Goal: Transaction & Acquisition: Purchase product/service

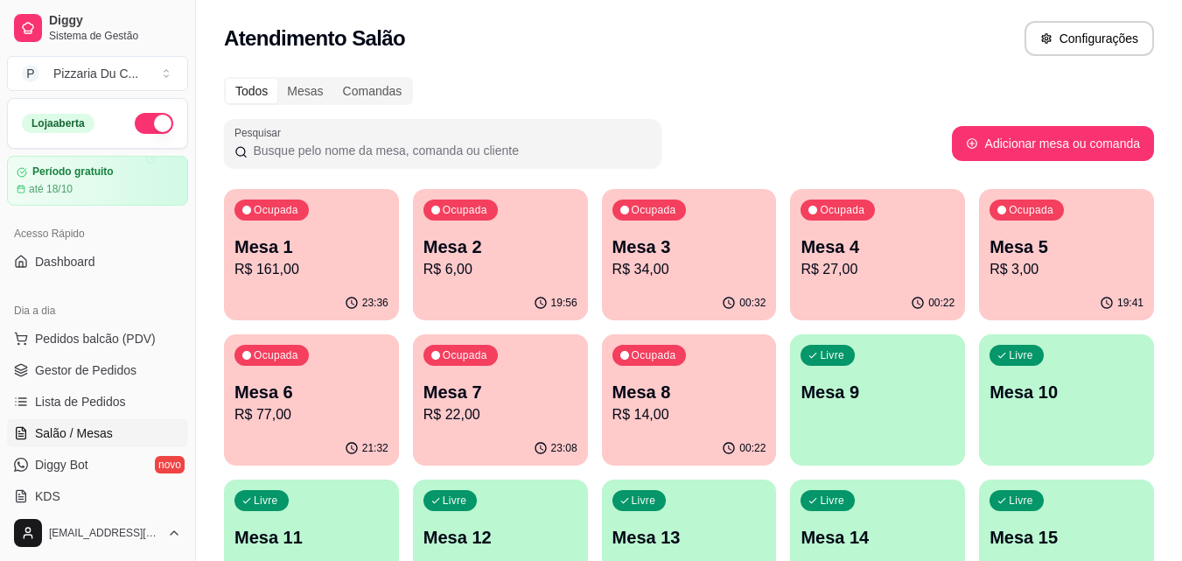
click at [871, 388] on p "Mesa 9" at bounding box center [878, 392] width 154 height 24
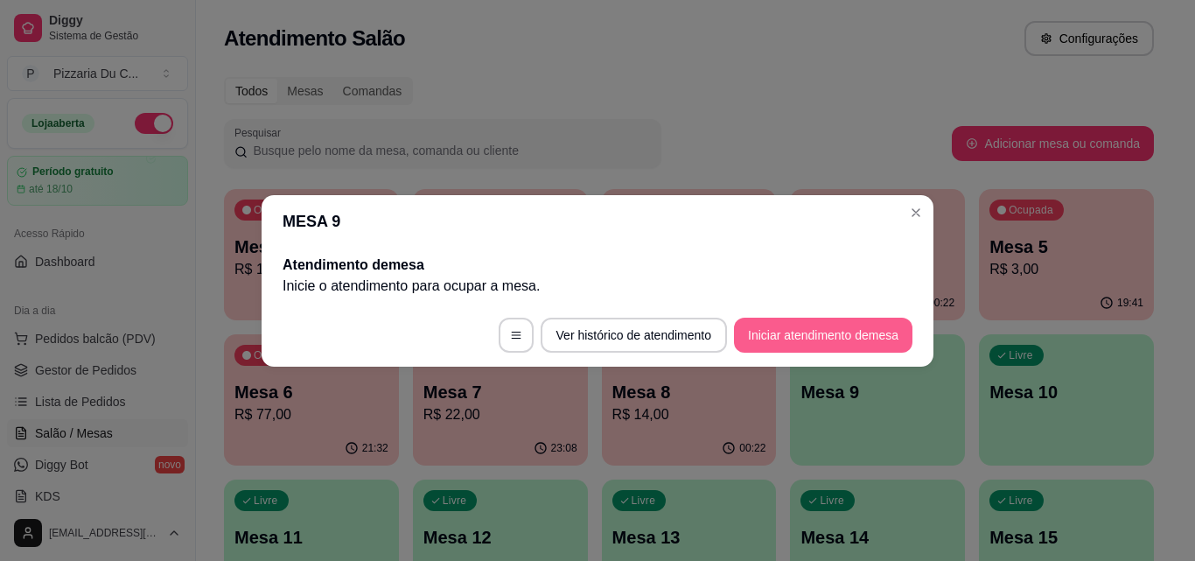
click at [809, 325] on button "Iniciar atendimento de mesa" at bounding box center [823, 335] width 178 height 35
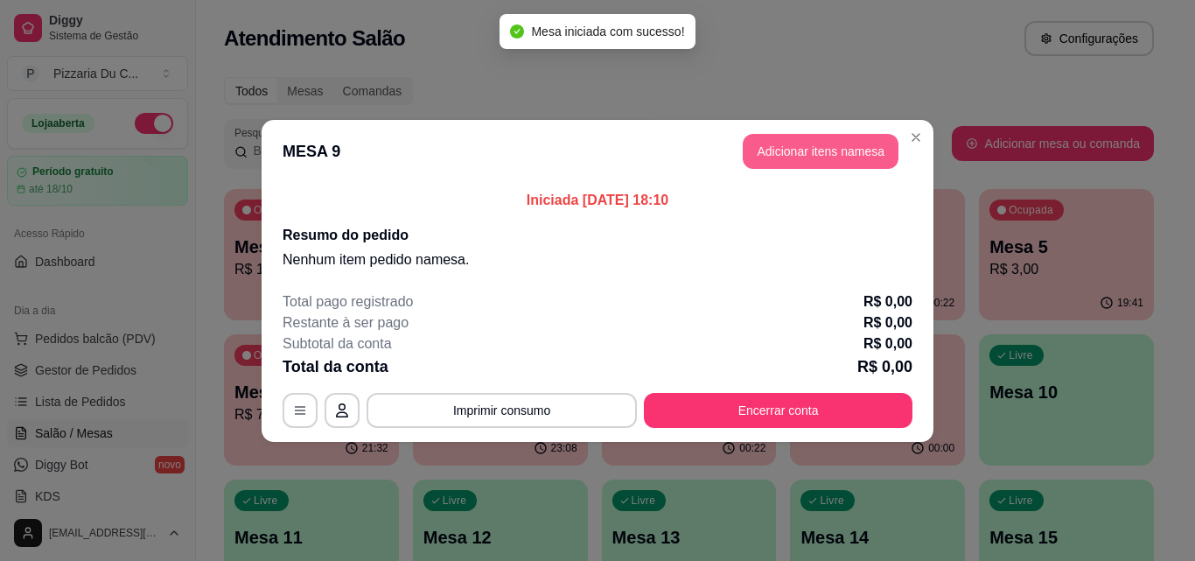
click at [851, 161] on button "Adicionar itens na mesa" at bounding box center [821, 151] width 156 height 35
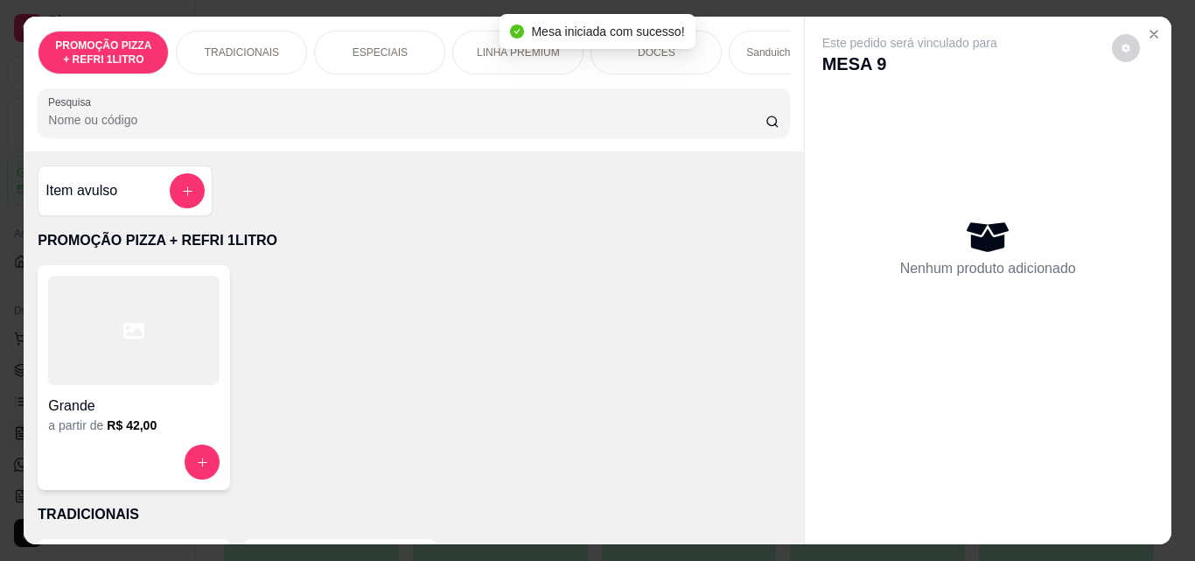
scroll to position [0, 624]
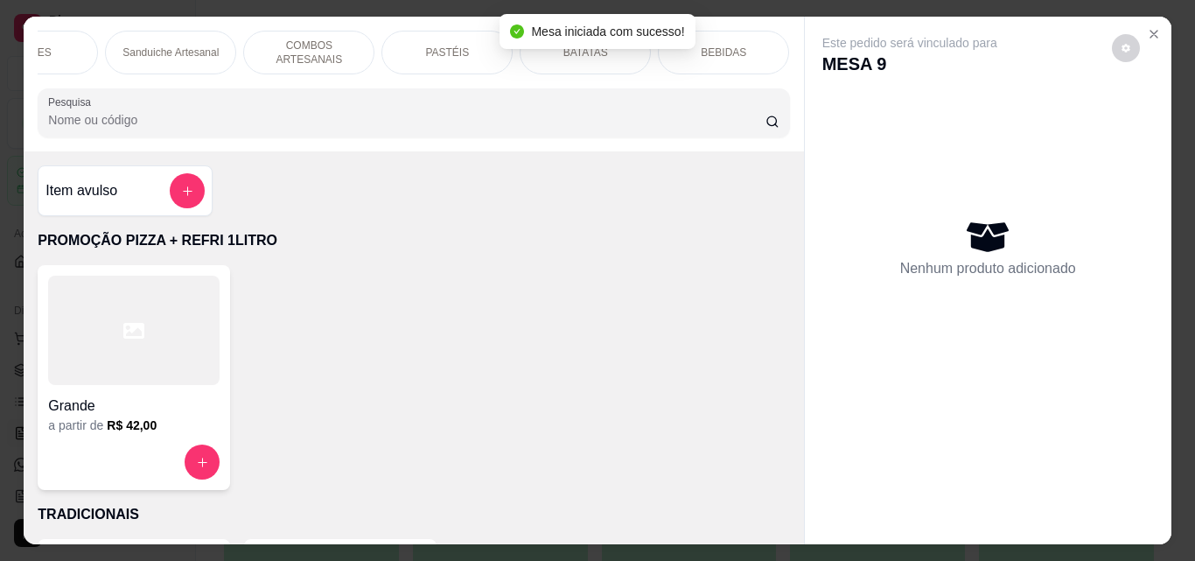
click at [472, 47] on div "PASTÉIS" at bounding box center [446, 53] width 131 height 44
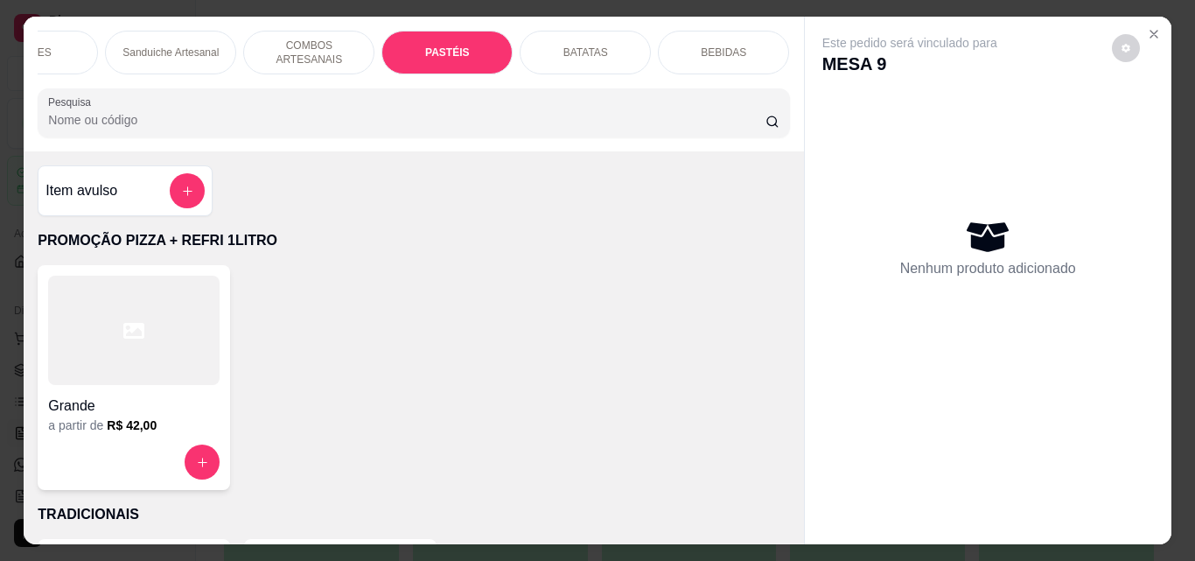
scroll to position [45, 0]
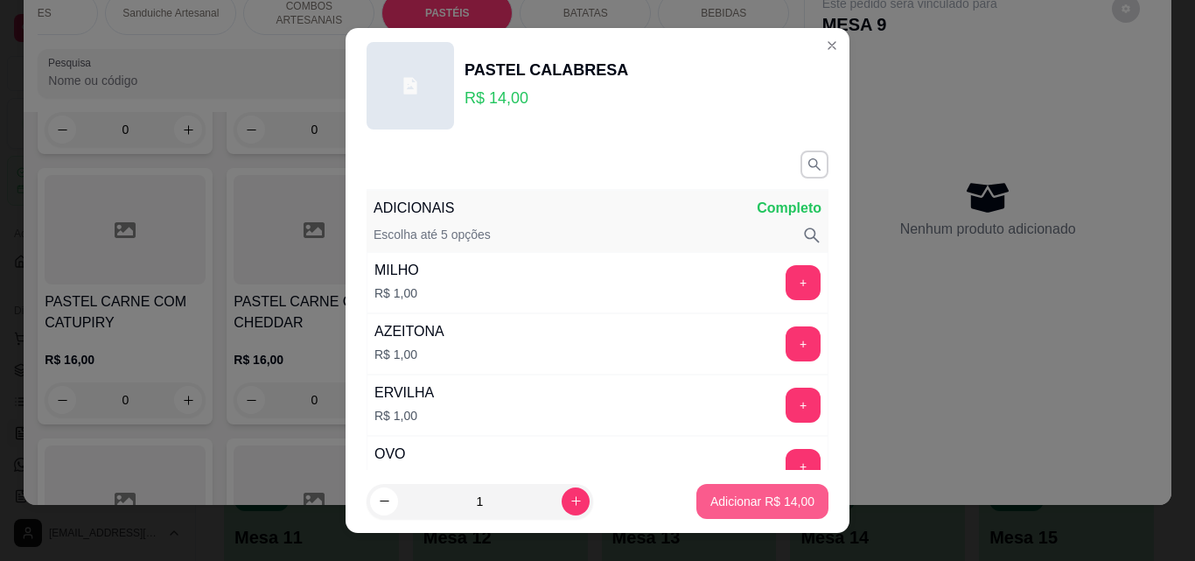
click at [718, 493] on p "Adicionar R$ 14,00" at bounding box center [762, 501] width 104 height 17
type input "1"
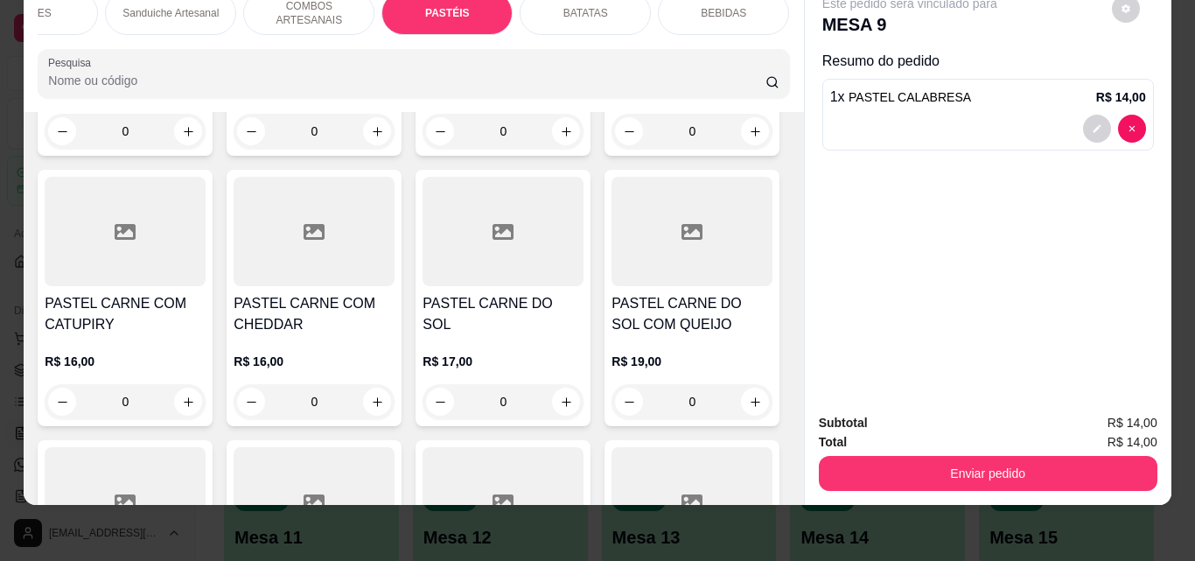
click at [695, 7] on div "BEBIDAS" at bounding box center [723, 13] width 131 height 44
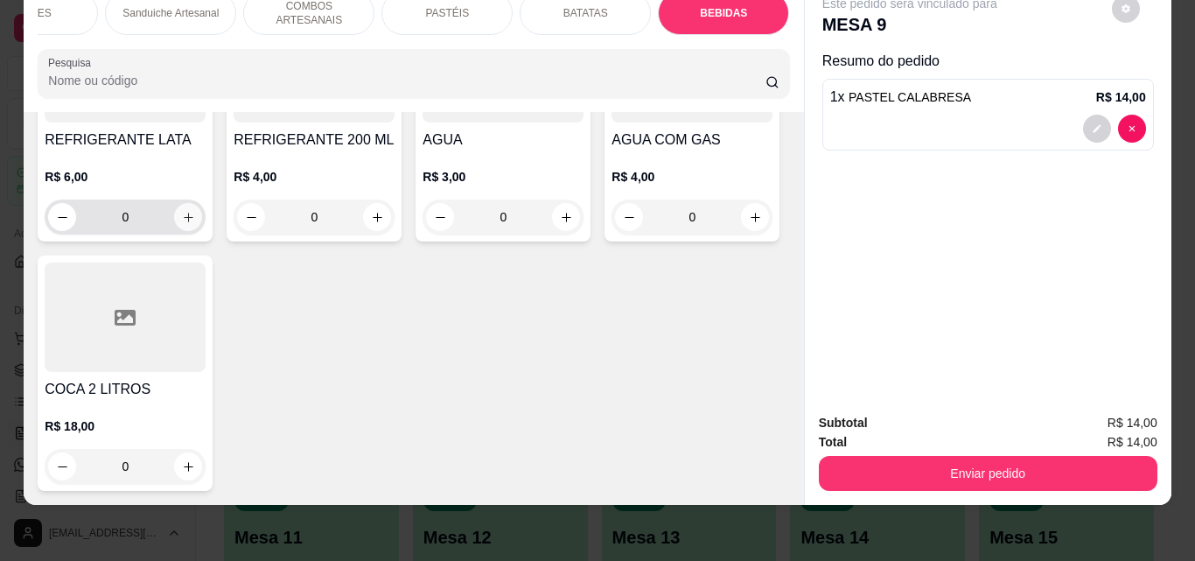
click at [195, 224] on icon "increase-product-quantity" at bounding box center [188, 217] width 13 height 13
type input "1"
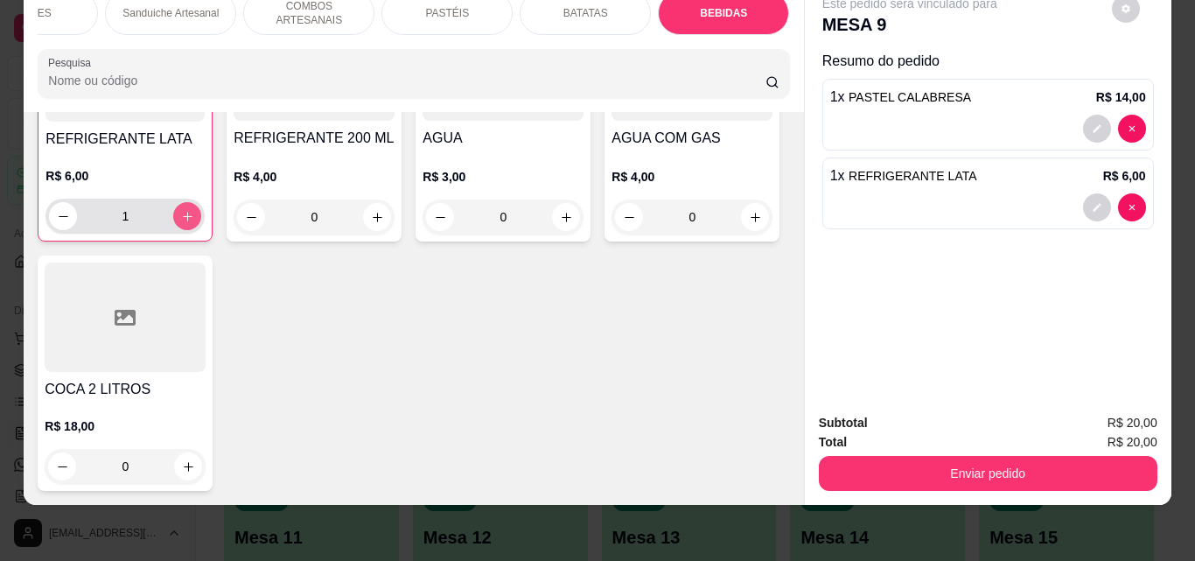
scroll to position [7150, 0]
click at [560, 224] on icon "increase-product-quantity" at bounding box center [566, 217] width 13 height 13
type input "1"
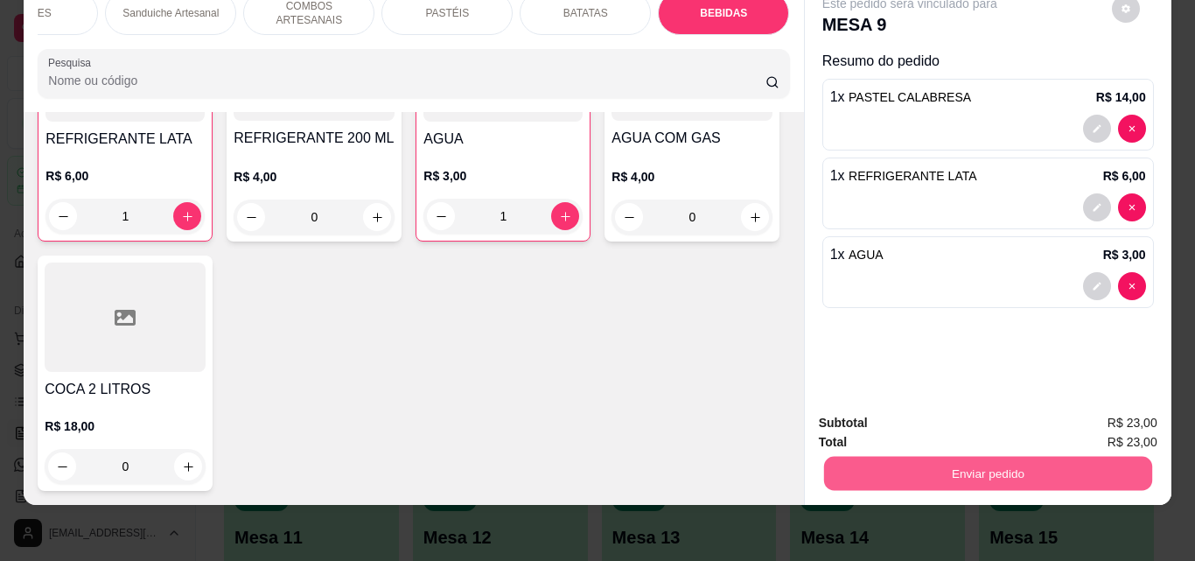
click at [923, 456] on button "Enviar pedido" at bounding box center [987, 473] width 328 height 34
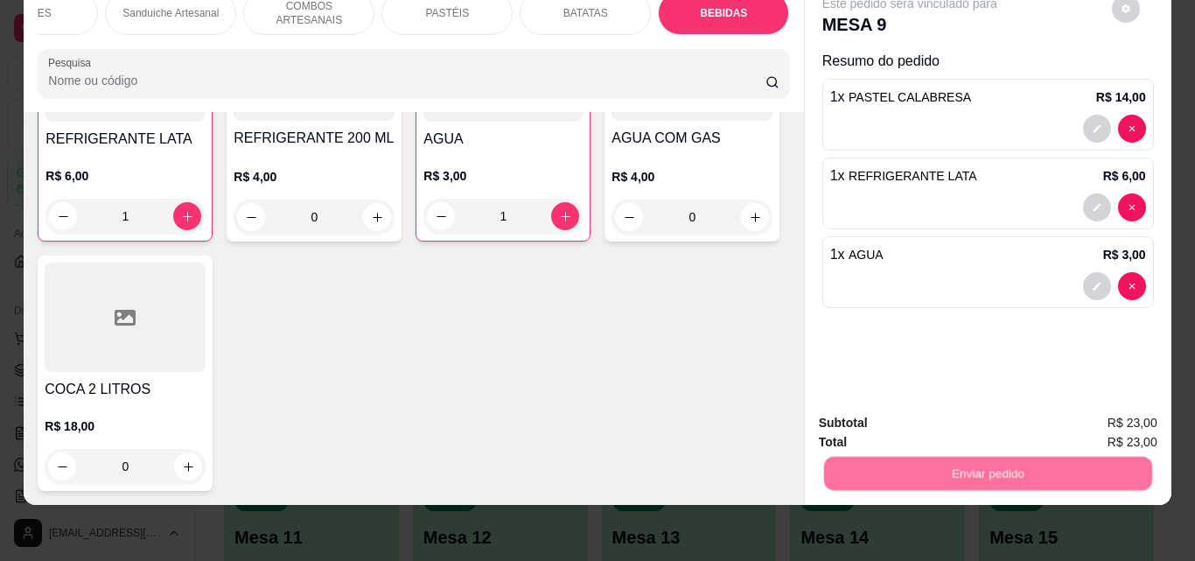
click at [1011, 410] on button "Registrar cliente" at bounding box center [994, 417] width 115 height 33
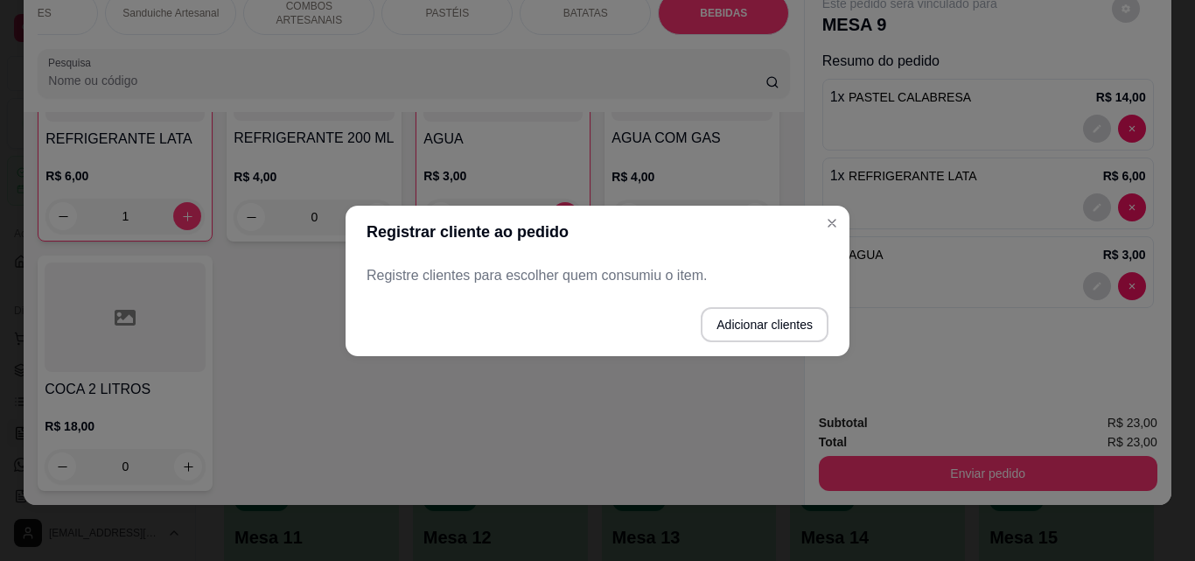
click at [782, 330] on button "Adicionar clientes" at bounding box center [765, 324] width 128 height 35
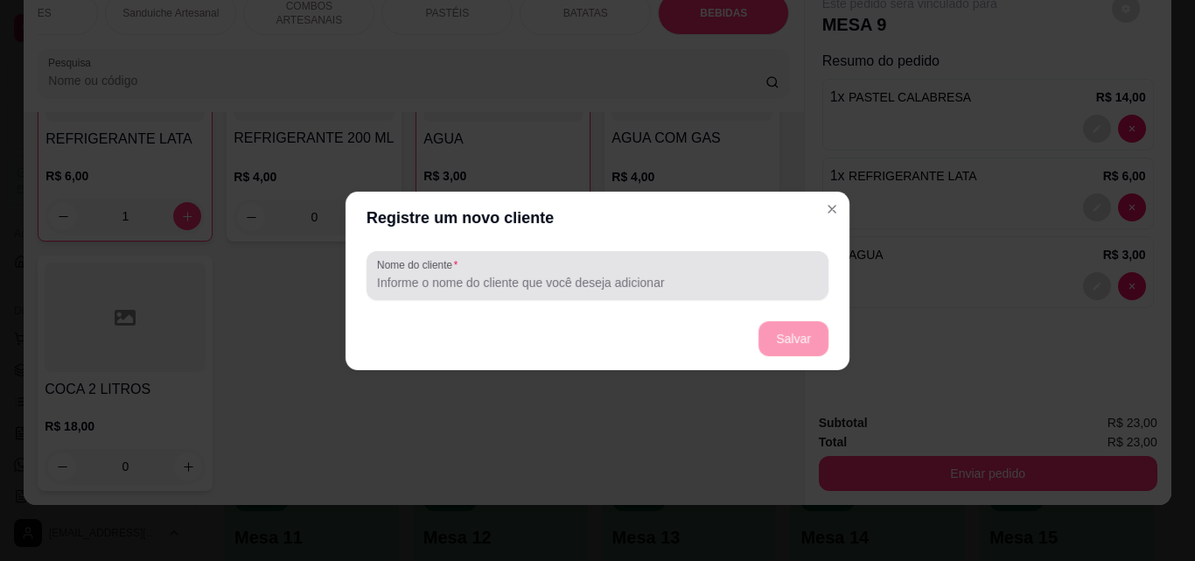
click at [610, 281] on input "Nome do cliente" at bounding box center [597, 281] width 441 height 17
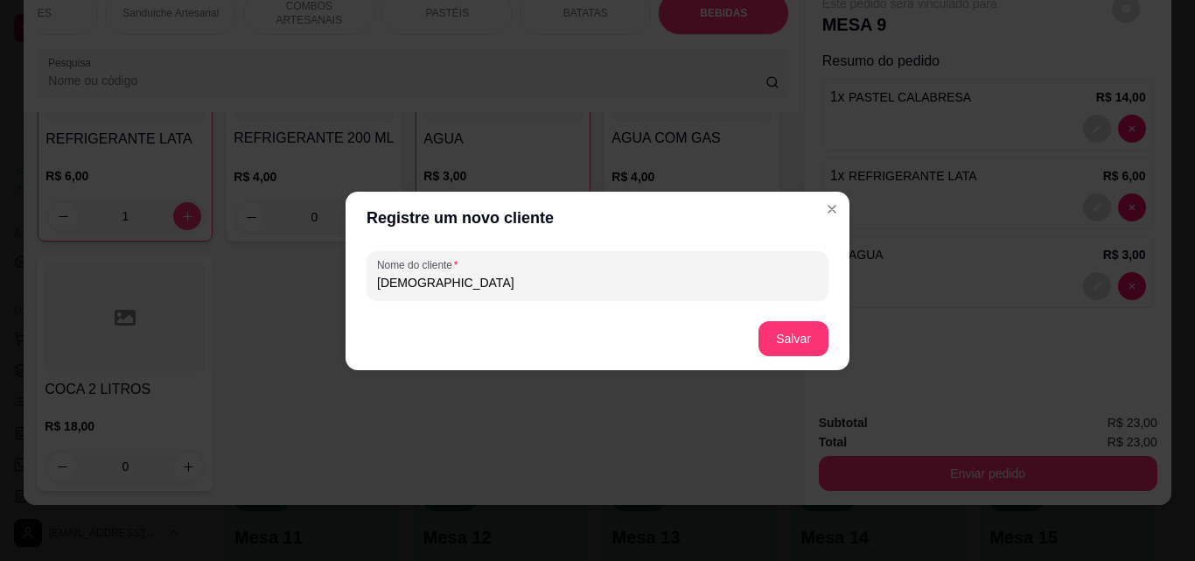
type input "[DEMOGRAPHIC_DATA]"
click at [804, 341] on button "Salvar" at bounding box center [794, 338] width 70 height 35
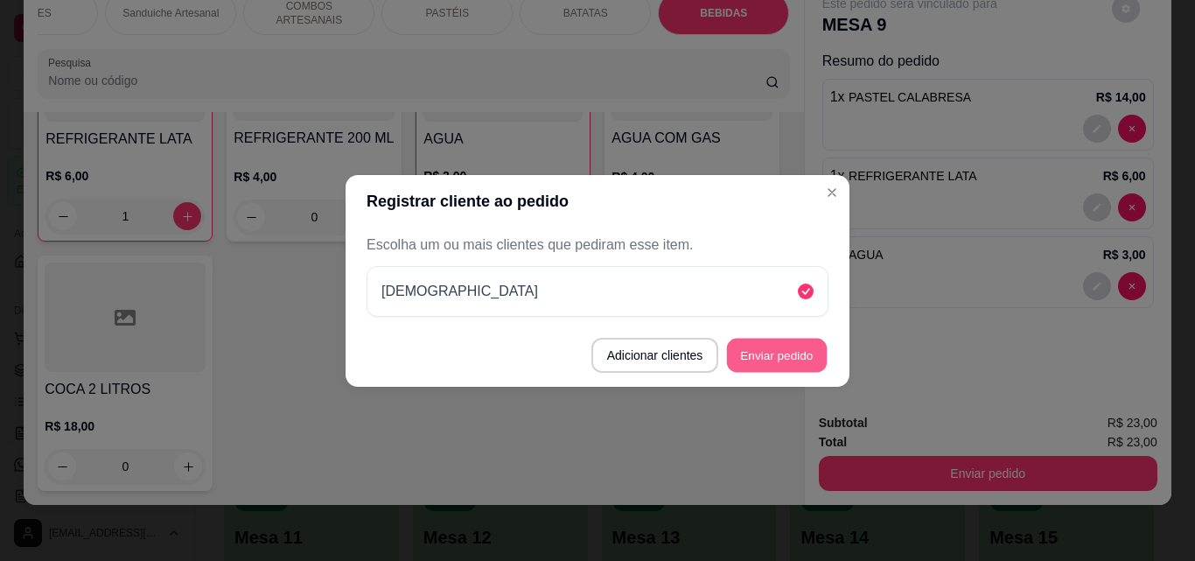
click at [801, 355] on button "Enviar pedido" at bounding box center [777, 355] width 100 height 34
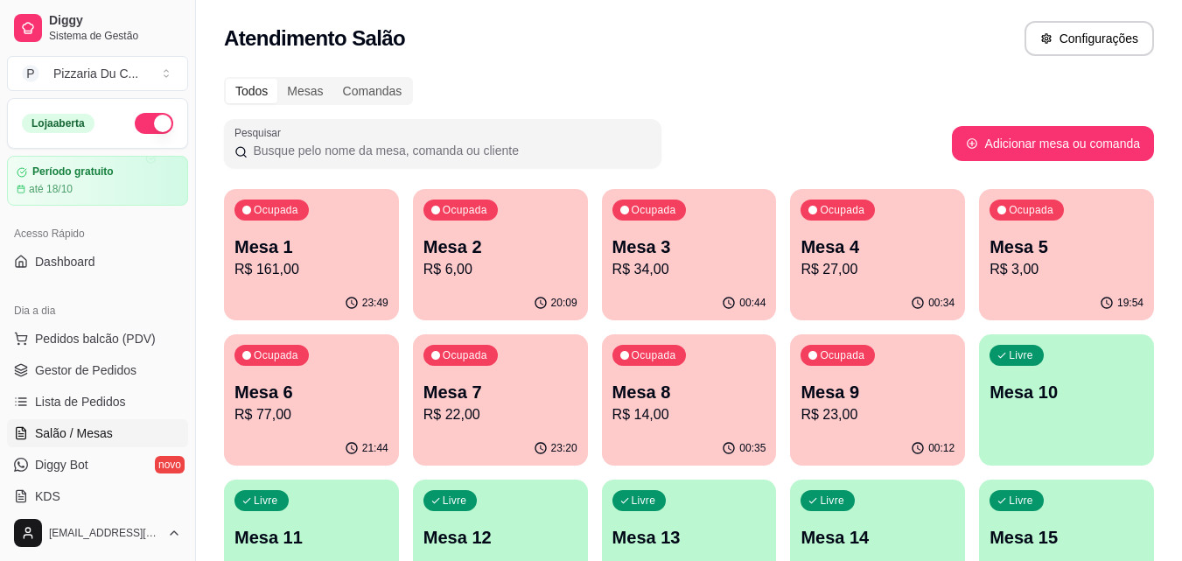
click at [645, 257] on p "Mesa 3" at bounding box center [689, 246] width 154 height 24
click at [856, 374] on div "Ocupada Mesa 9 R$ 23,00" at bounding box center [877, 382] width 175 height 97
click at [89, 342] on span "Pedidos balcão (PDV)" at bounding box center [95, 338] width 121 height 17
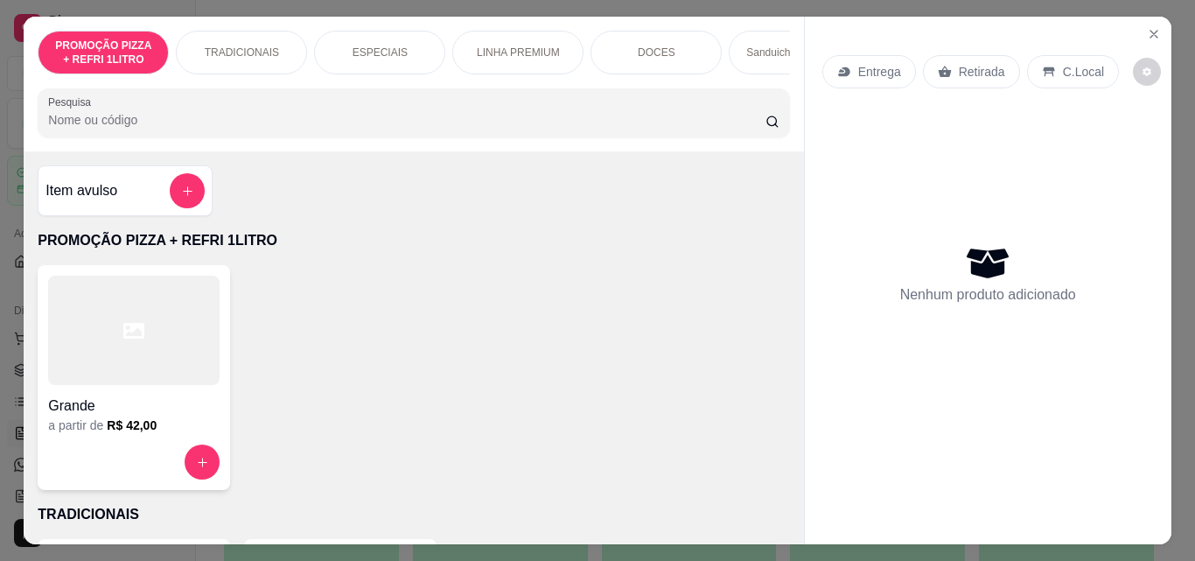
click at [143, 347] on div at bounding box center [133, 330] width 171 height 109
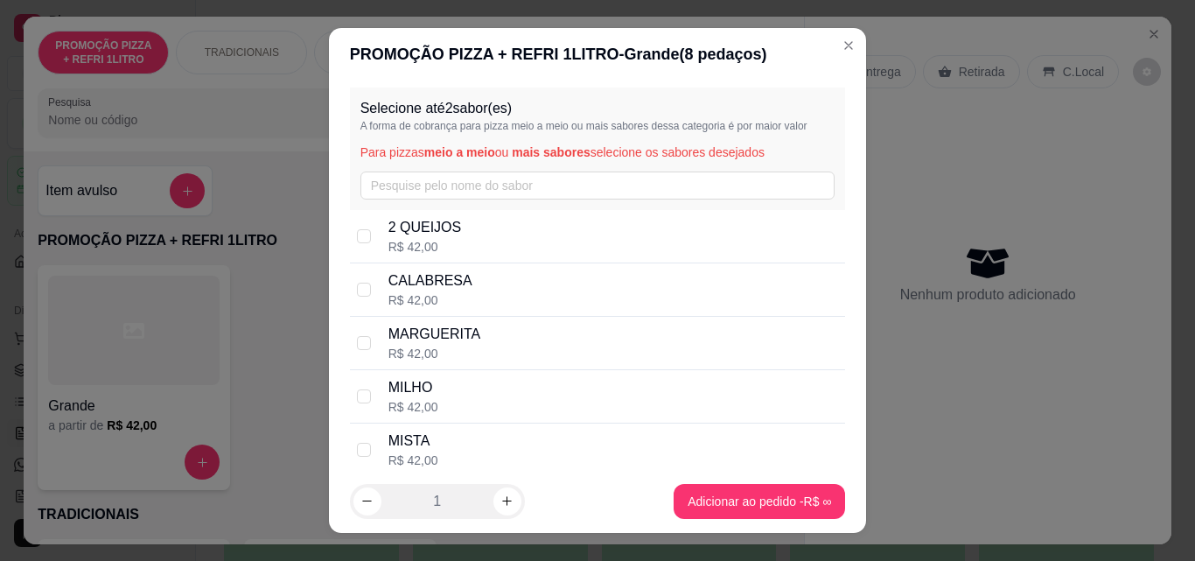
click at [414, 290] on p "CALABRESA" at bounding box center [430, 280] width 84 height 21
checkbox input "true"
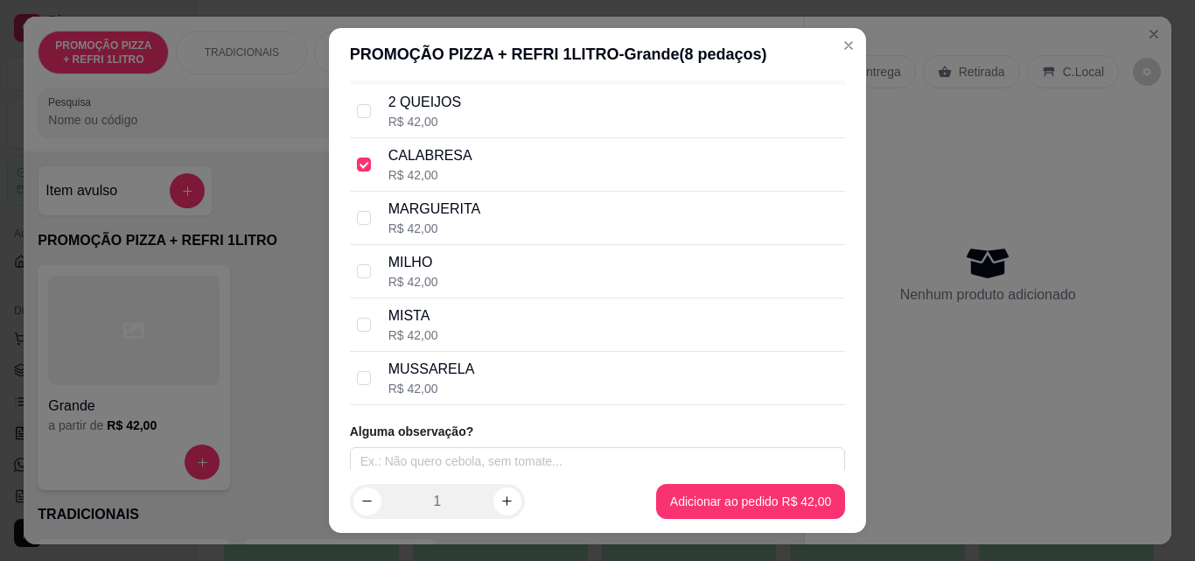
scroll to position [137, 0]
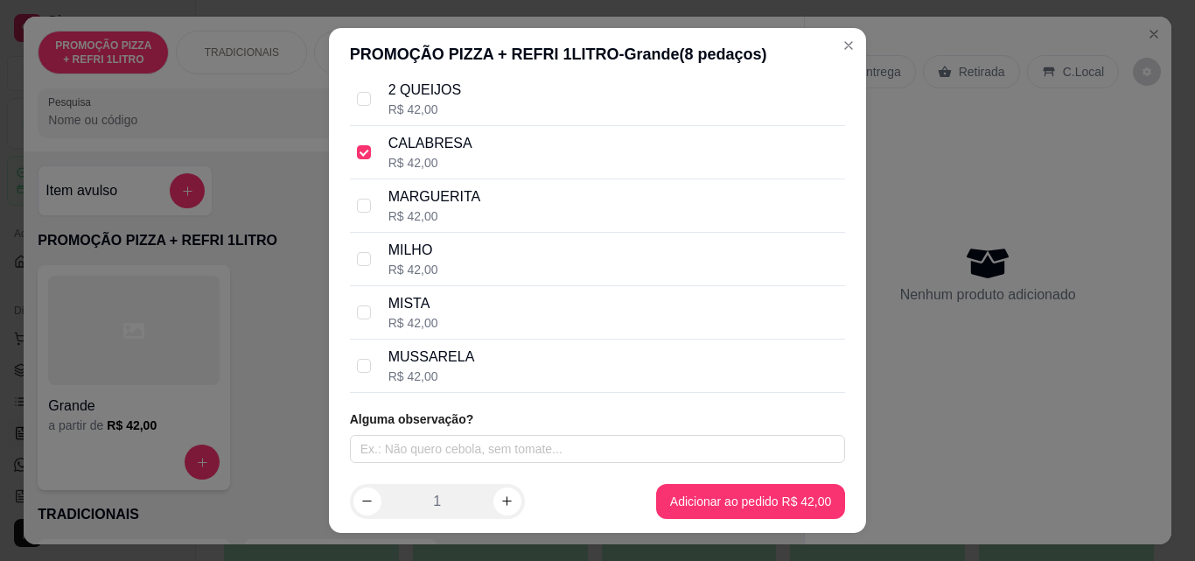
click at [438, 325] on div "MISTA R$ 42,00" at bounding box center [613, 312] width 451 height 38
checkbox input "true"
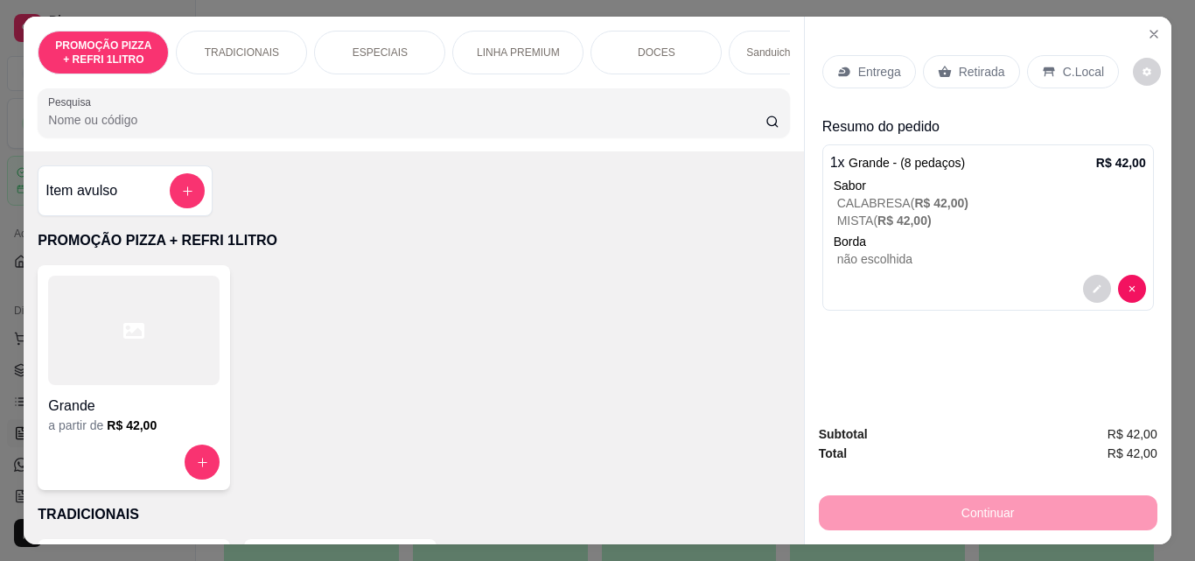
click at [871, 64] on p "Entrega" at bounding box center [879, 71] width 43 height 17
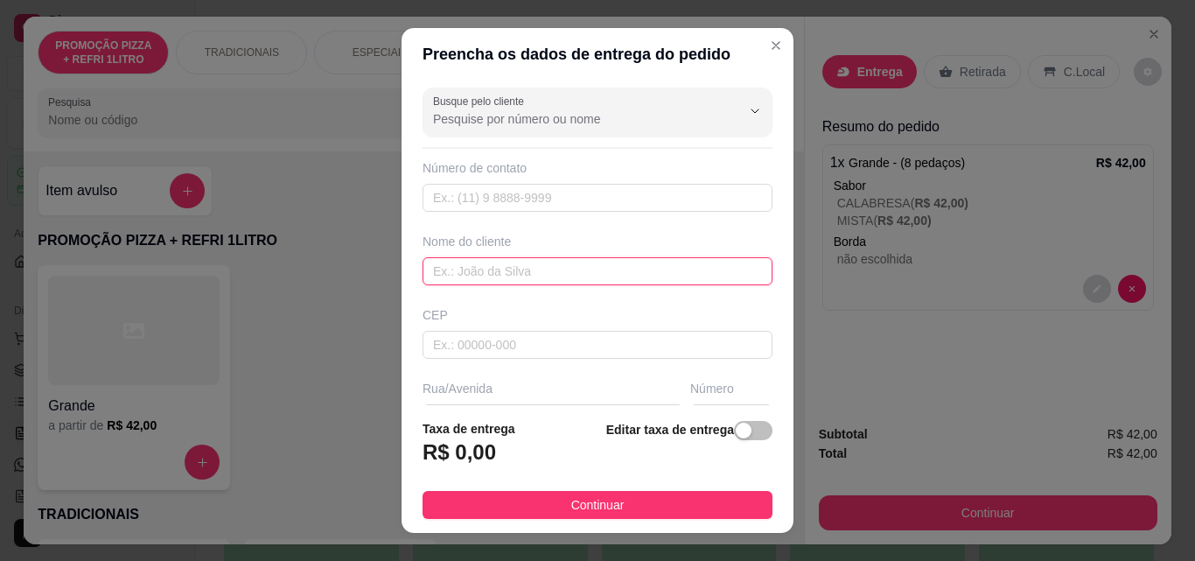
click at [493, 276] on input "text" at bounding box center [598, 271] width 350 height 28
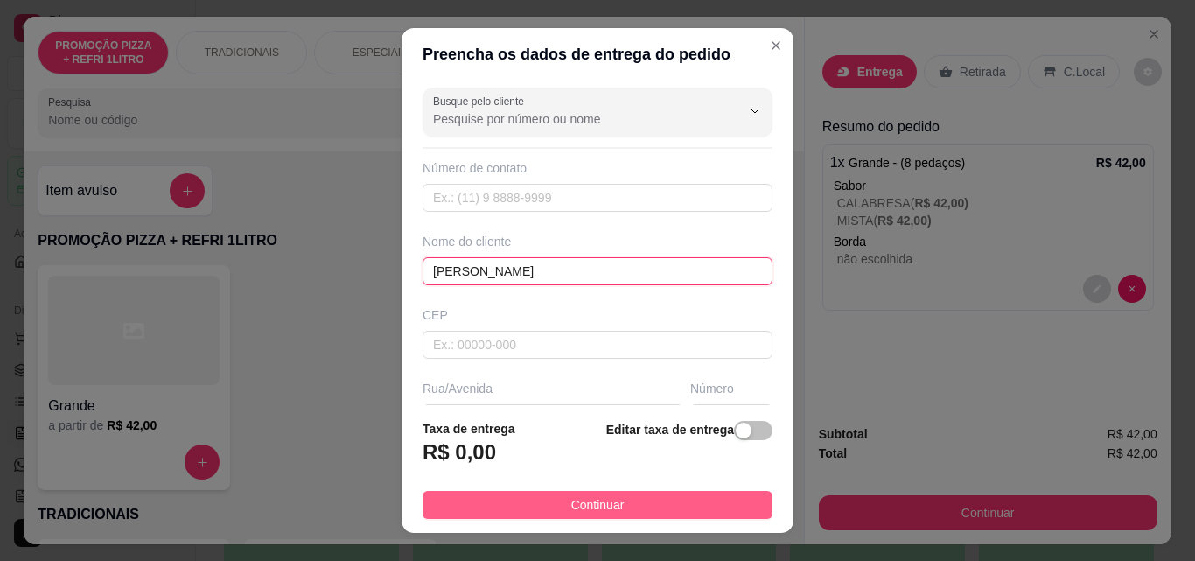
type input "[PERSON_NAME]"
click at [661, 507] on button "Continuar" at bounding box center [598, 505] width 350 height 28
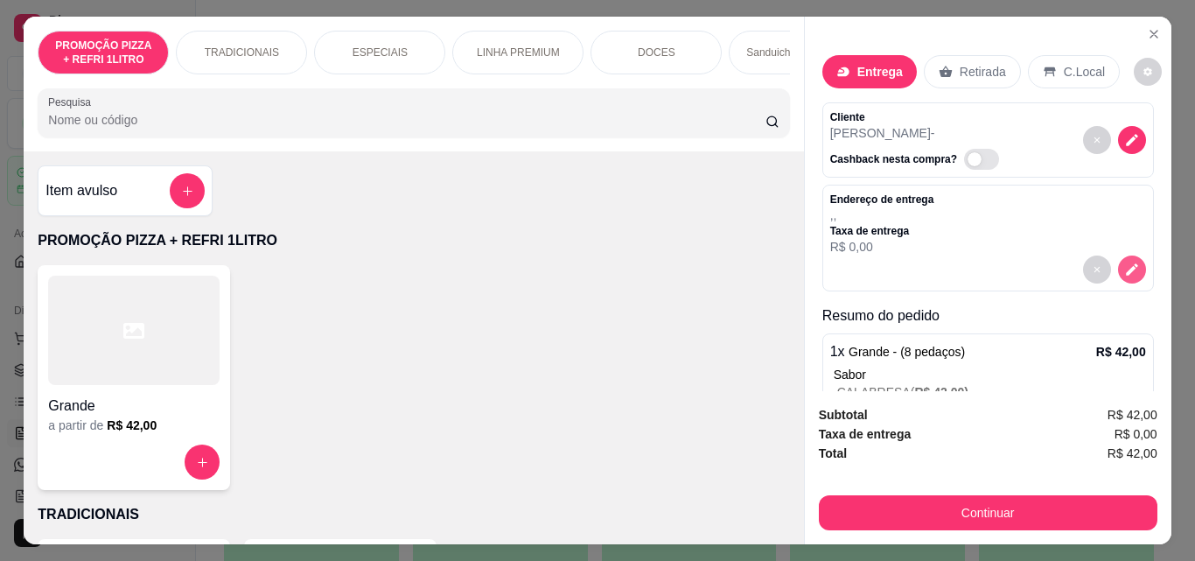
click at [1124, 262] on icon "decrease-product-quantity" at bounding box center [1132, 270] width 16 height 16
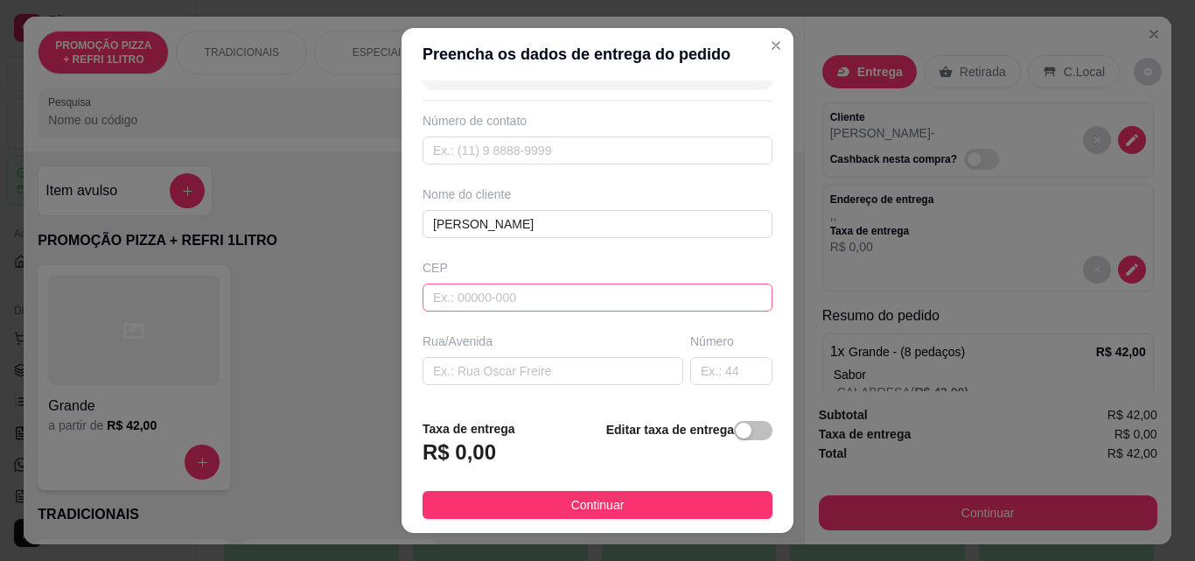
scroll to position [87, 0]
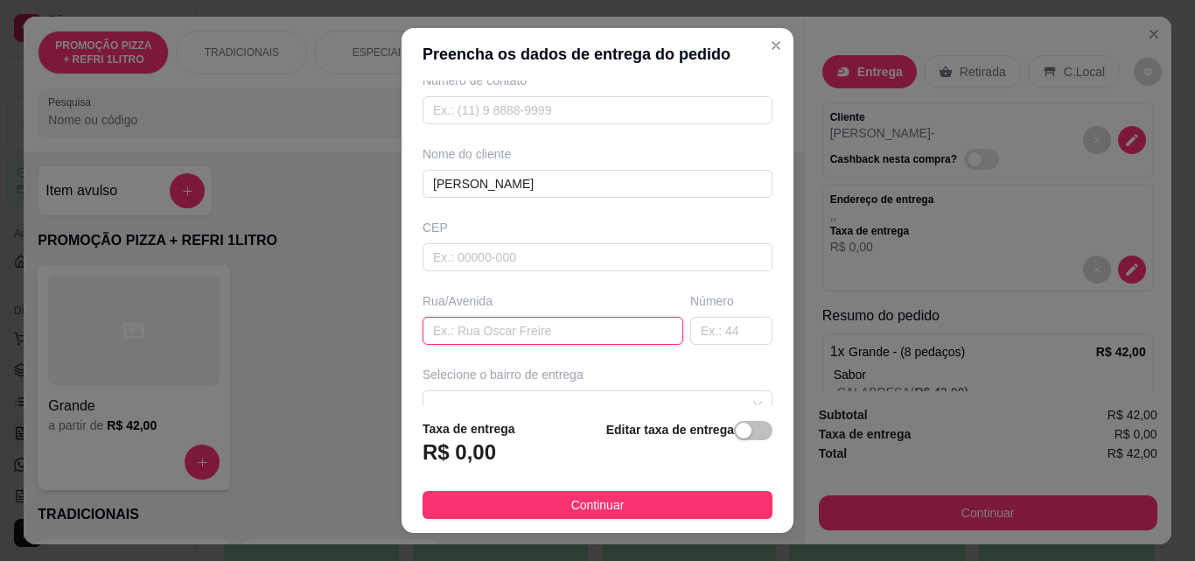
click at [603, 337] on input "text" at bounding box center [553, 331] width 261 height 28
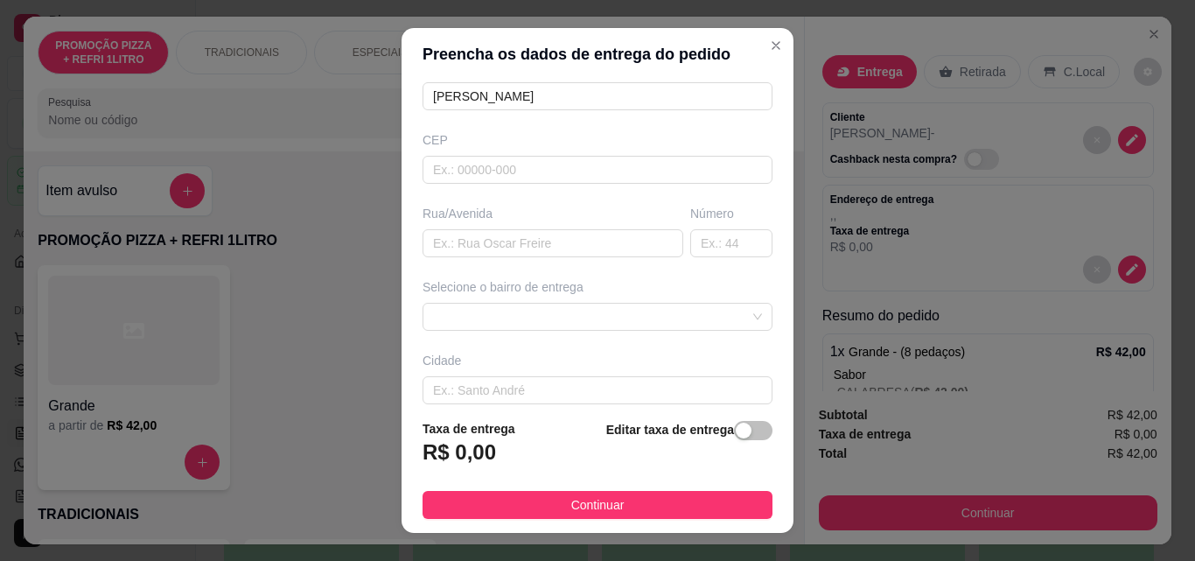
click at [739, 426] on span "button" at bounding box center [753, 430] width 38 height 19
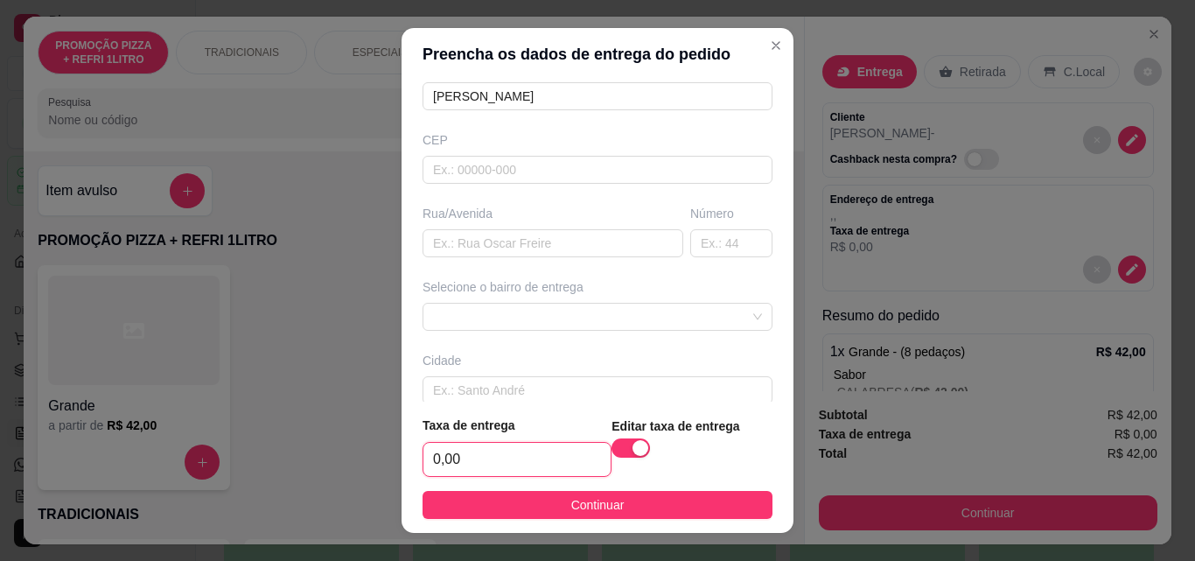
click at [550, 452] on input "0,00" at bounding box center [516, 459] width 187 height 33
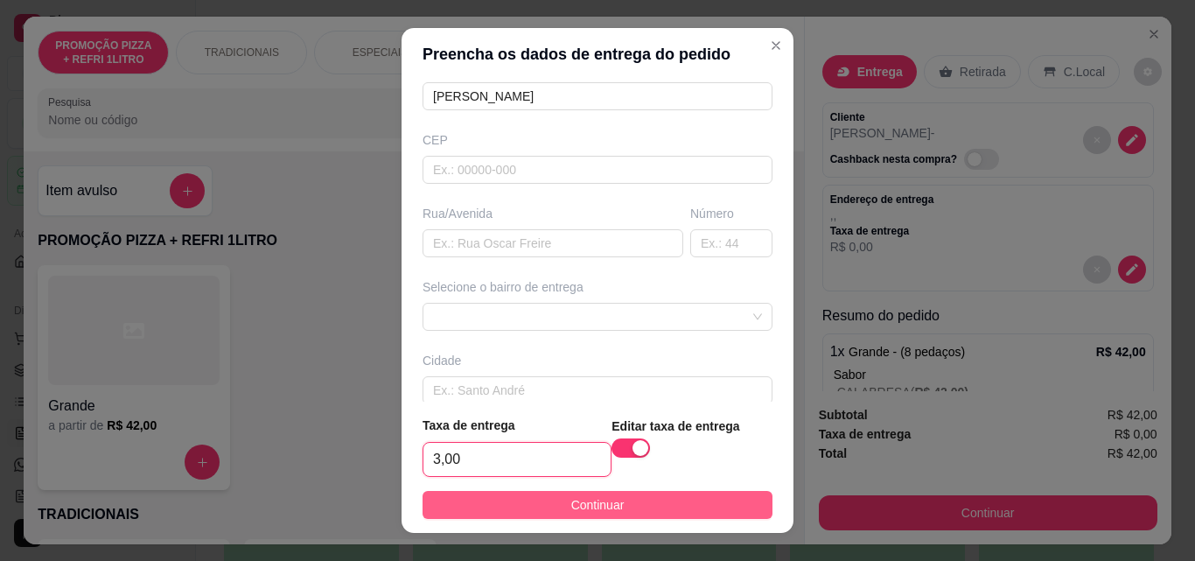
type input "3,00"
click at [583, 501] on span "Continuar" at bounding box center [597, 504] width 53 height 19
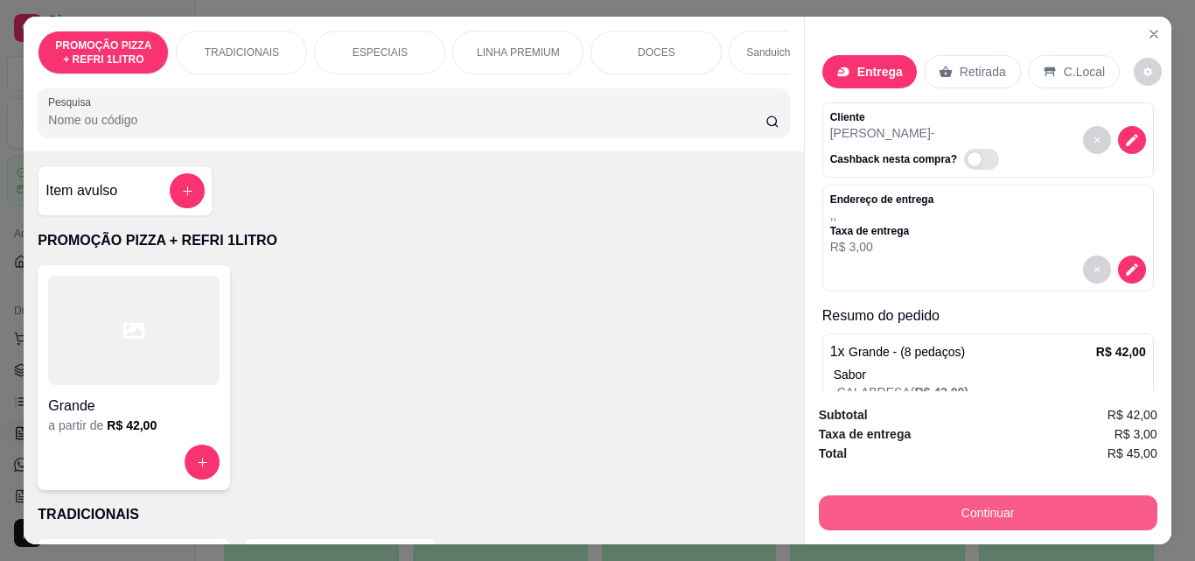
click at [890, 495] on button "Continuar" at bounding box center [988, 512] width 339 height 35
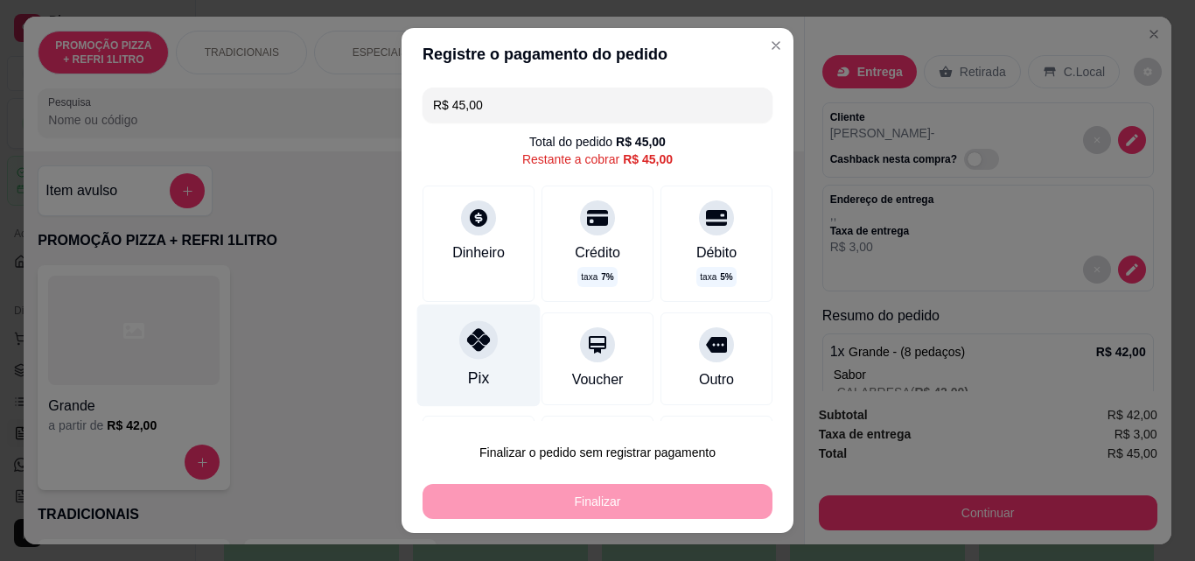
click at [476, 321] on div "Pix" at bounding box center [478, 355] width 123 height 102
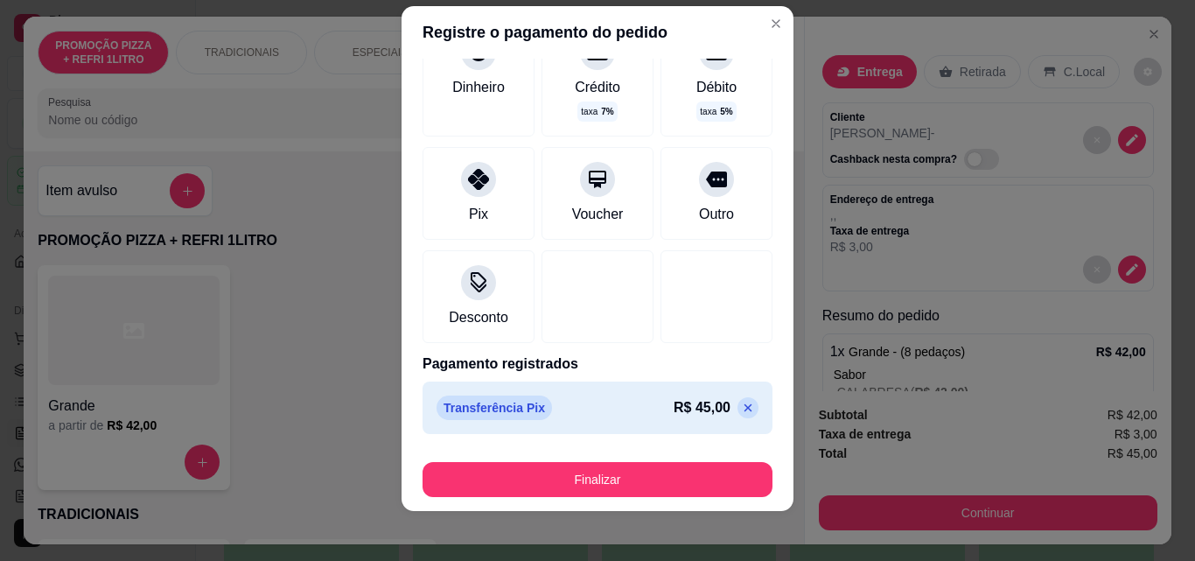
scroll to position [28, 0]
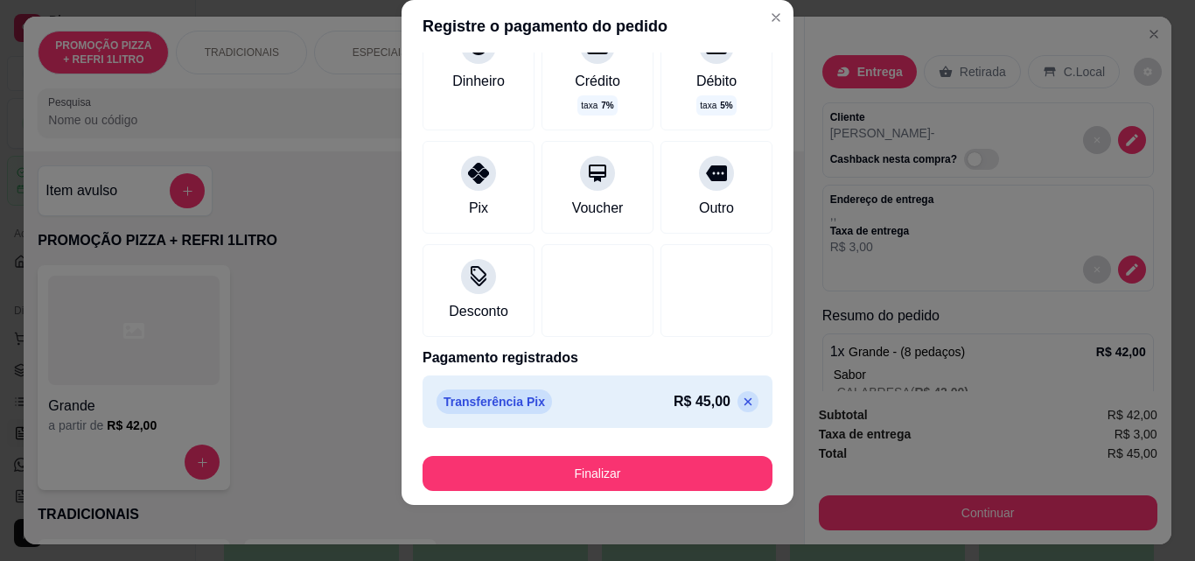
click at [741, 402] on icon at bounding box center [748, 402] width 14 height 14
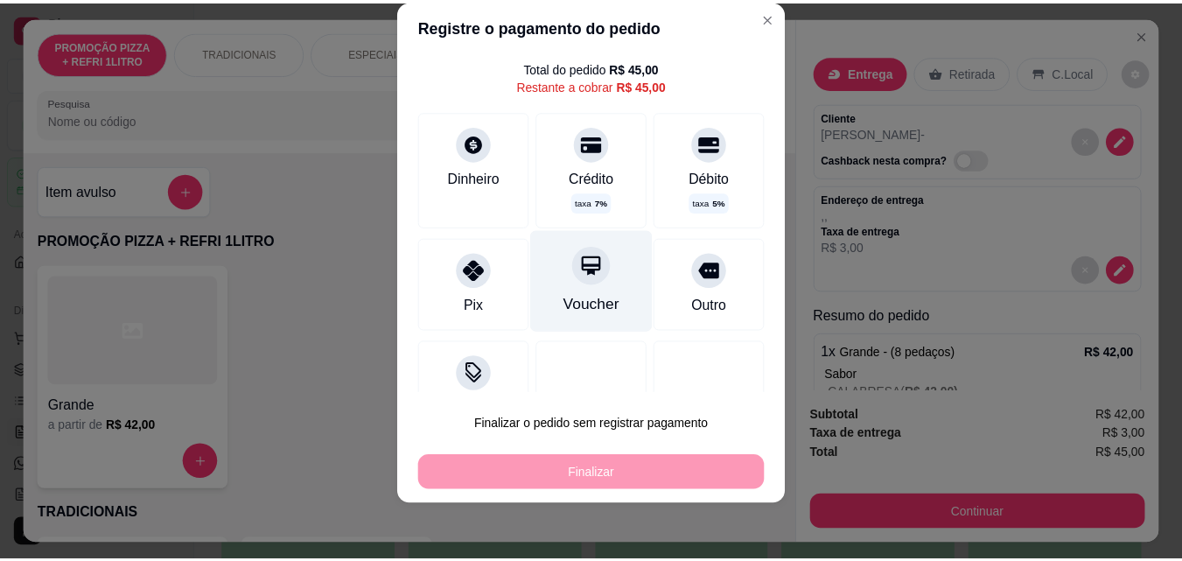
scroll to position [0, 0]
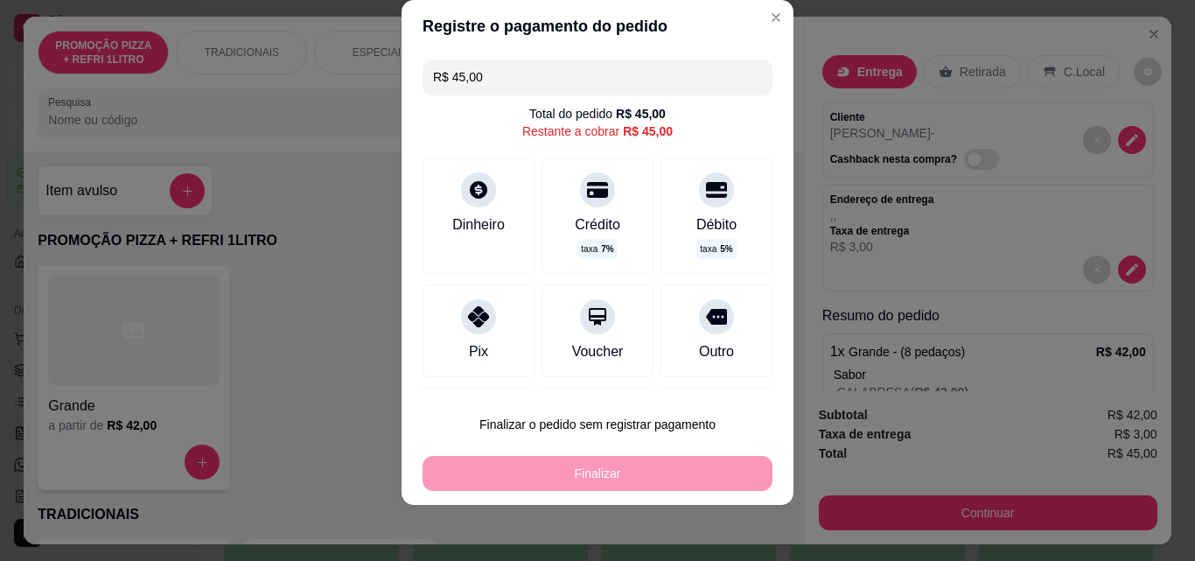
click at [600, 473] on div "Finalizar" at bounding box center [598, 473] width 350 height 35
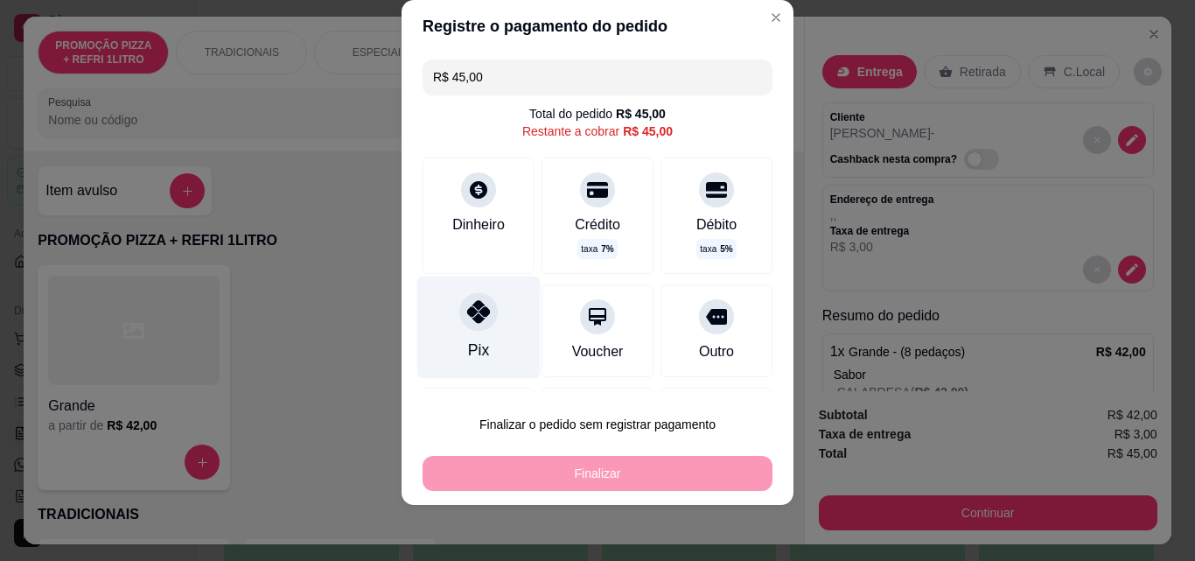
click at [479, 317] on icon at bounding box center [478, 311] width 23 height 23
type input "R$ 0,00"
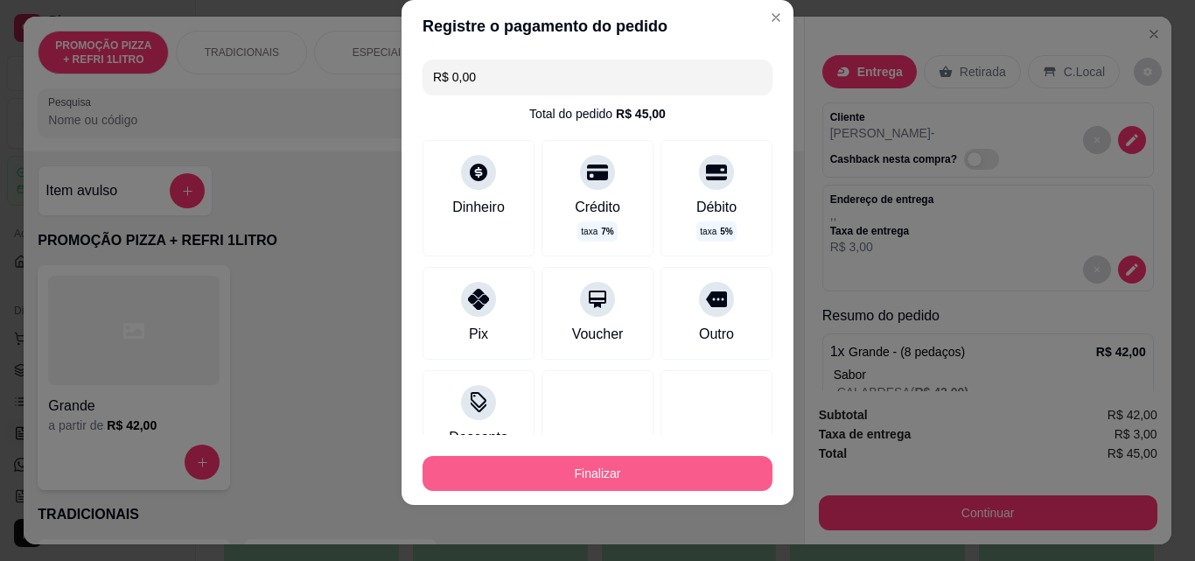
click at [554, 482] on button "Finalizar" at bounding box center [598, 473] width 350 height 35
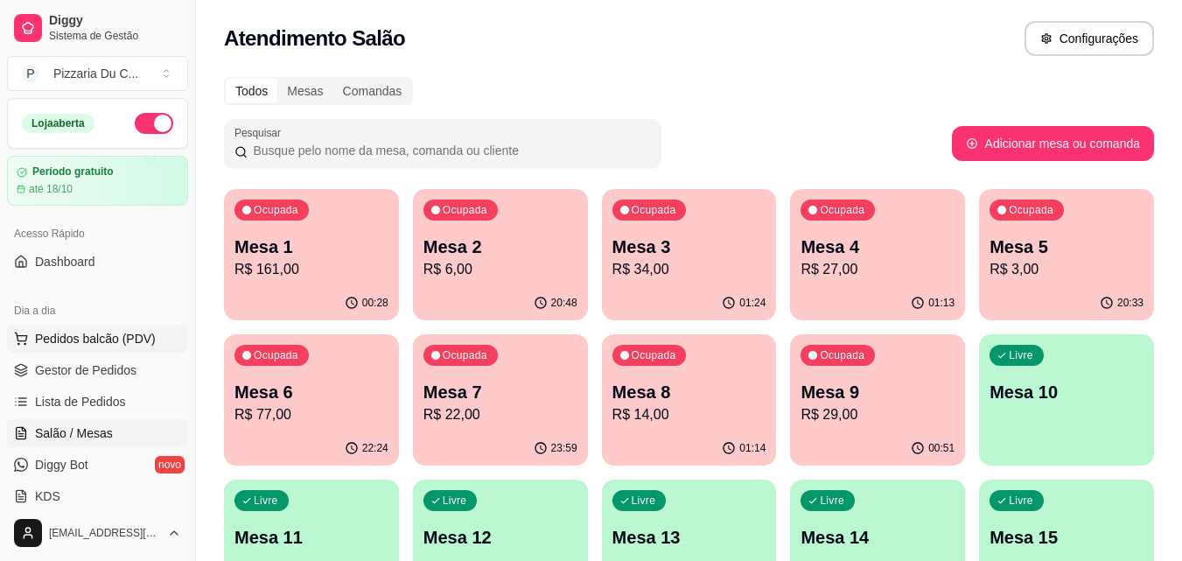
click at [84, 343] on span "Pedidos balcão (PDV)" at bounding box center [95, 338] width 121 height 17
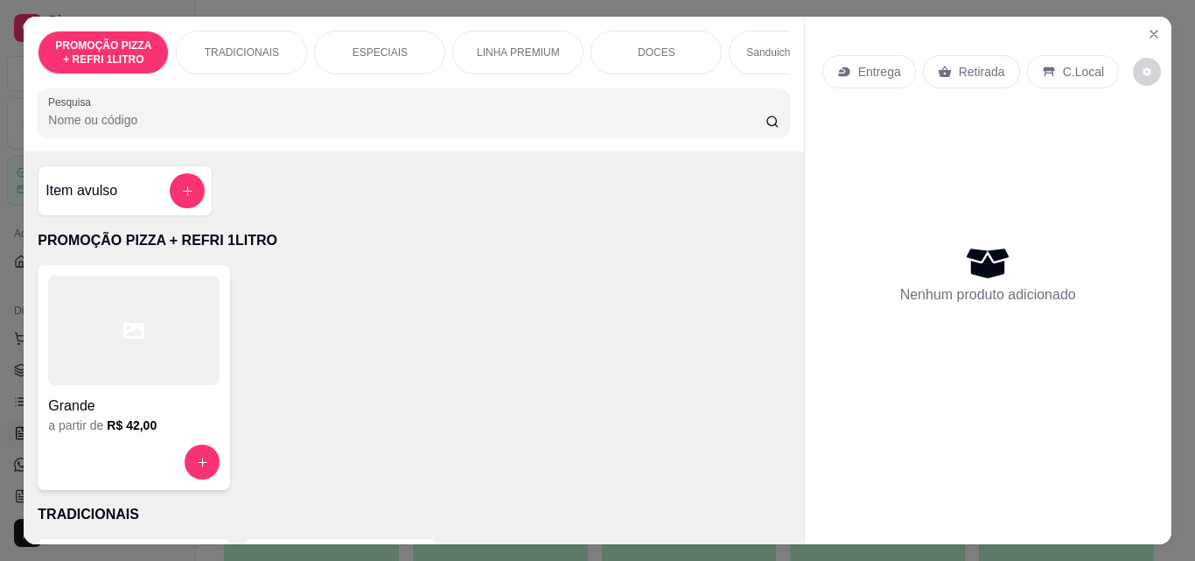
click at [1147, 29] on icon "Close" at bounding box center [1154, 34] width 14 height 14
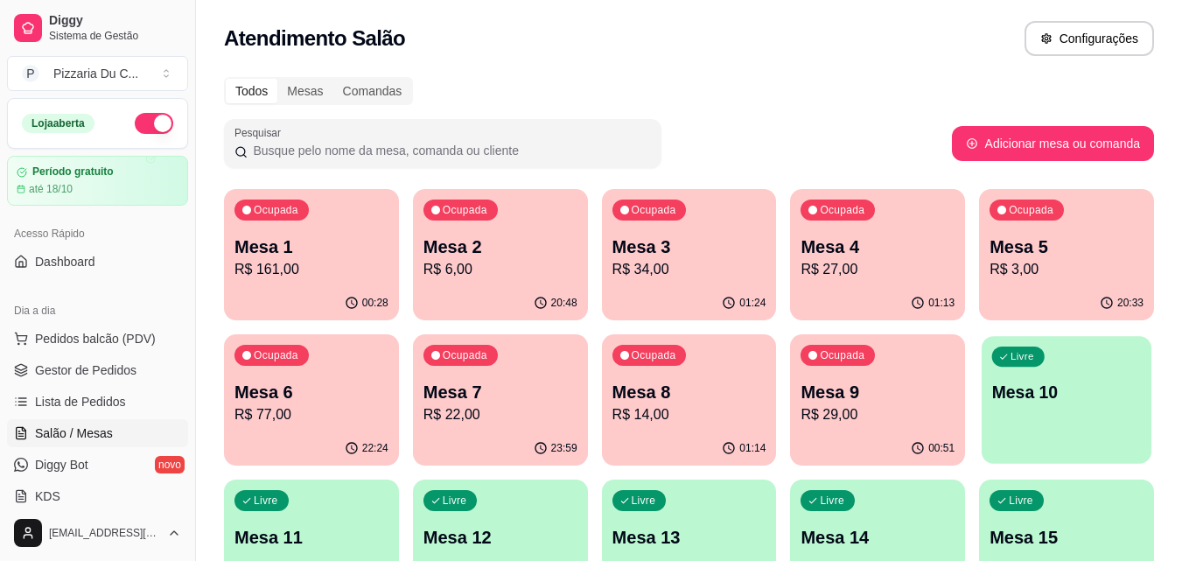
click at [1062, 402] on p "Mesa 10" at bounding box center [1067, 393] width 150 height 24
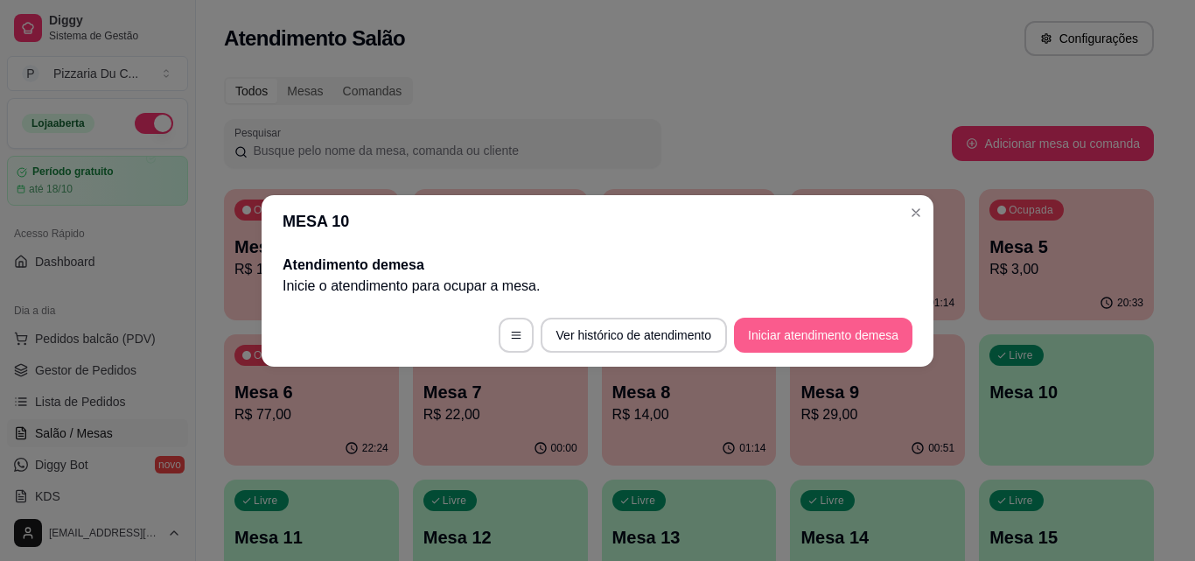
click at [836, 325] on button "Iniciar atendimento de mesa" at bounding box center [823, 335] width 178 height 35
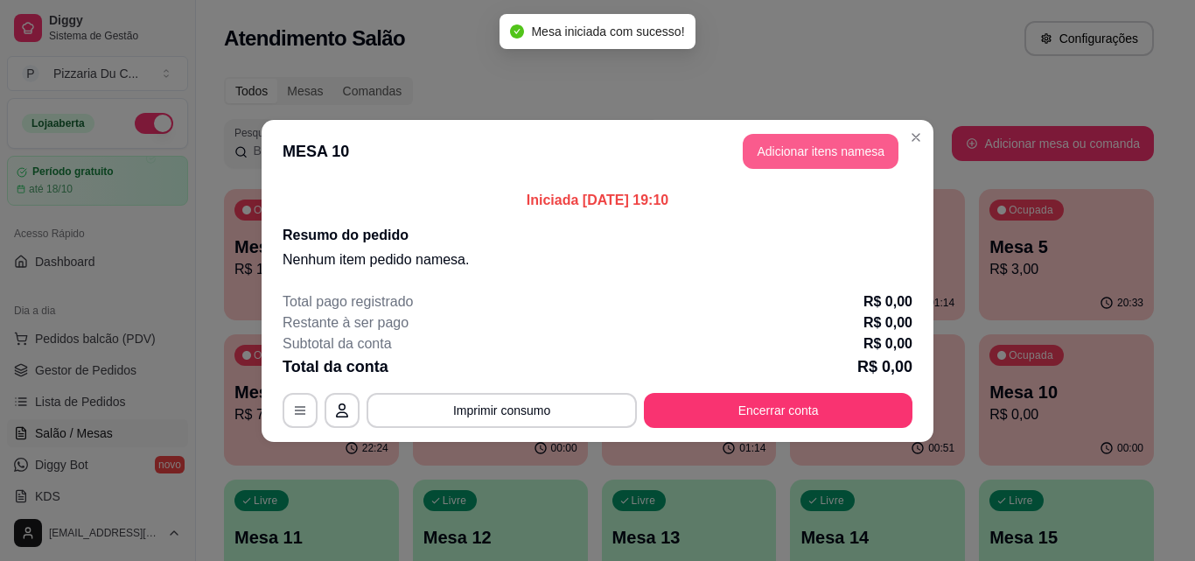
click at [831, 148] on button "Adicionar itens na mesa" at bounding box center [821, 151] width 156 height 35
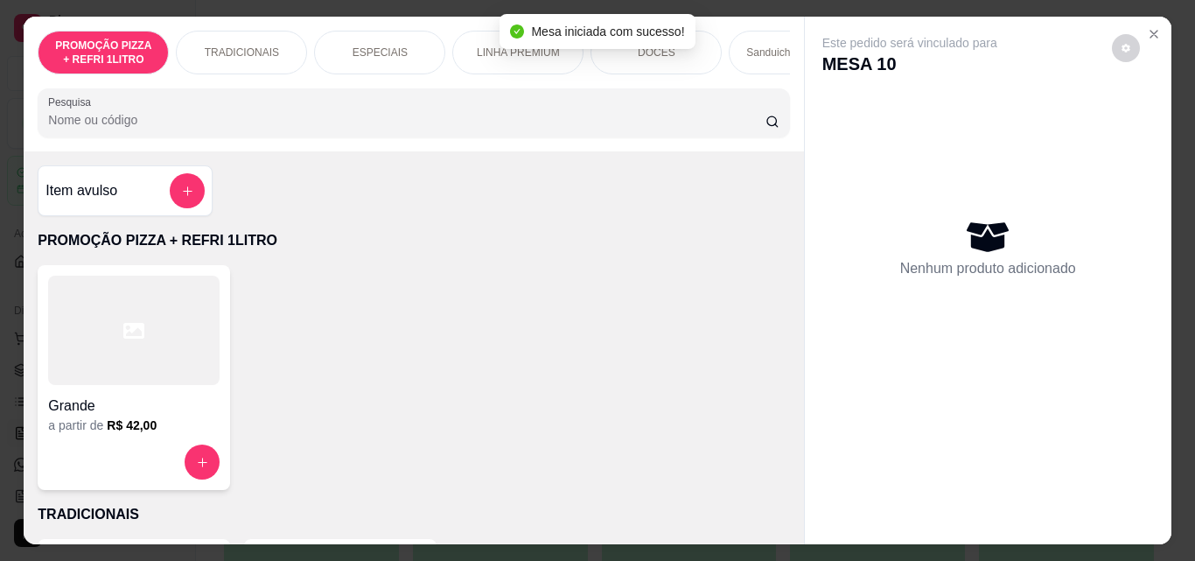
click at [163, 360] on div at bounding box center [133, 330] width 171 height 109
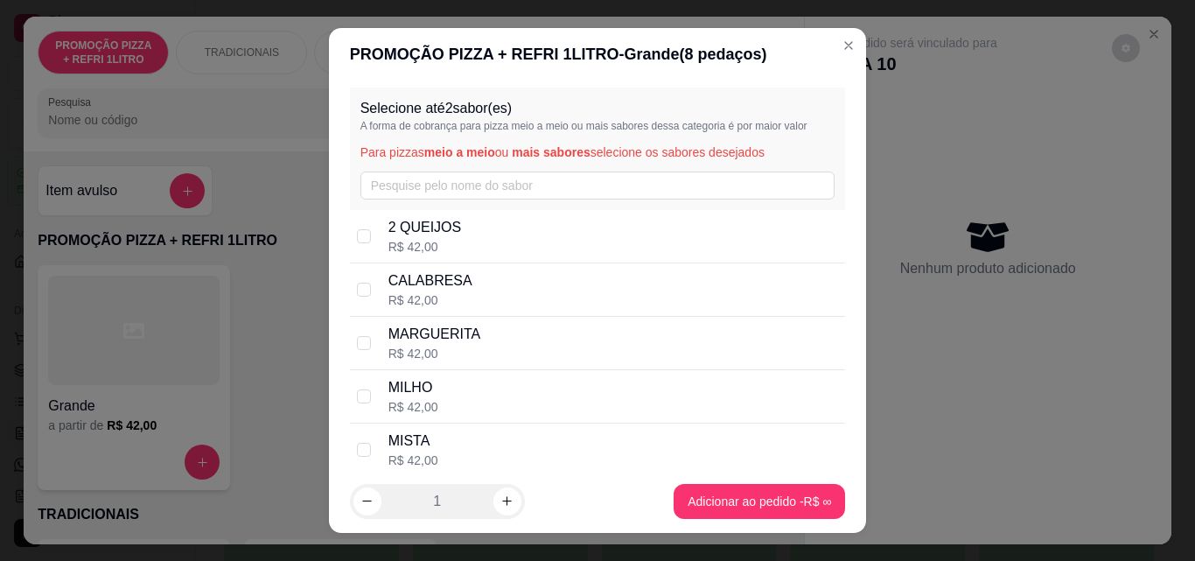
click at [456, 290] on p "CALABRESA" at bounding box center [430, 280] width 84 height 21
checkbox input "true"
click at [459, 257] on div "2 QUEIJOS R$ 42,00" at bounding box center [598, 236] width 496 height 53
checkbox input "true"
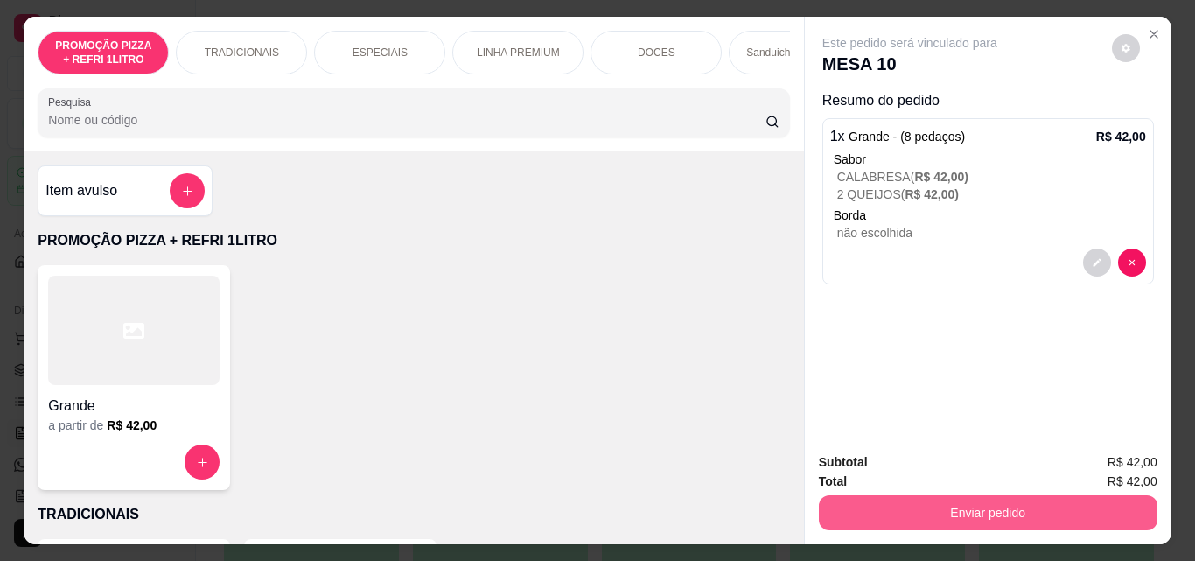
click at [862, 506] on button "Enviar pedido" at bounding box center [988, 512] width 339 height 35
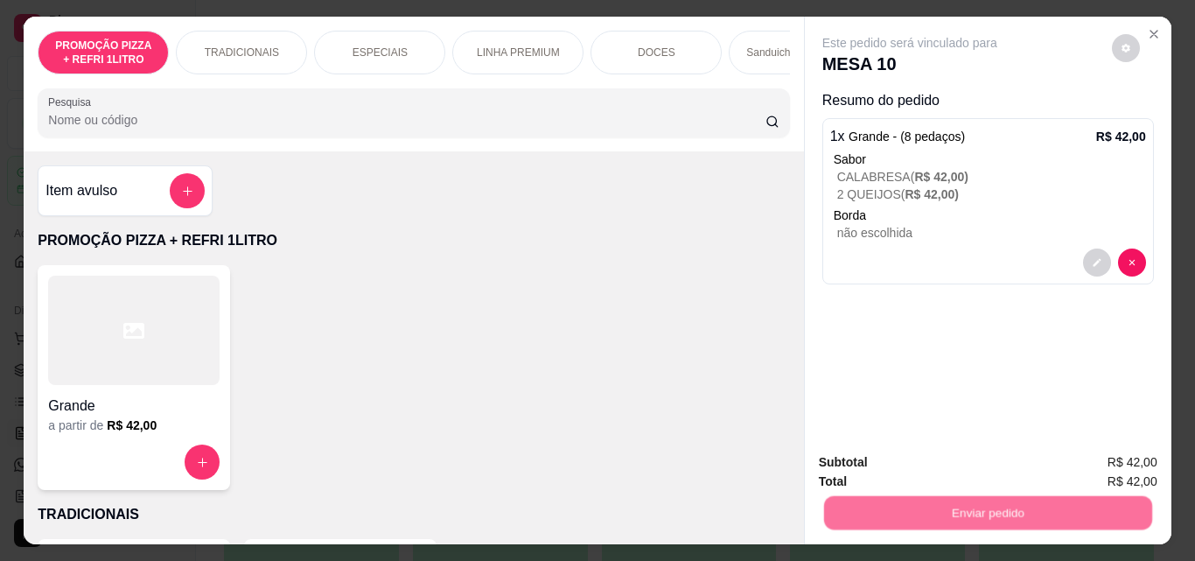
click at [982, 455] on button "Registrar cliente" at bounding box center [994, 462] width 115 height 33
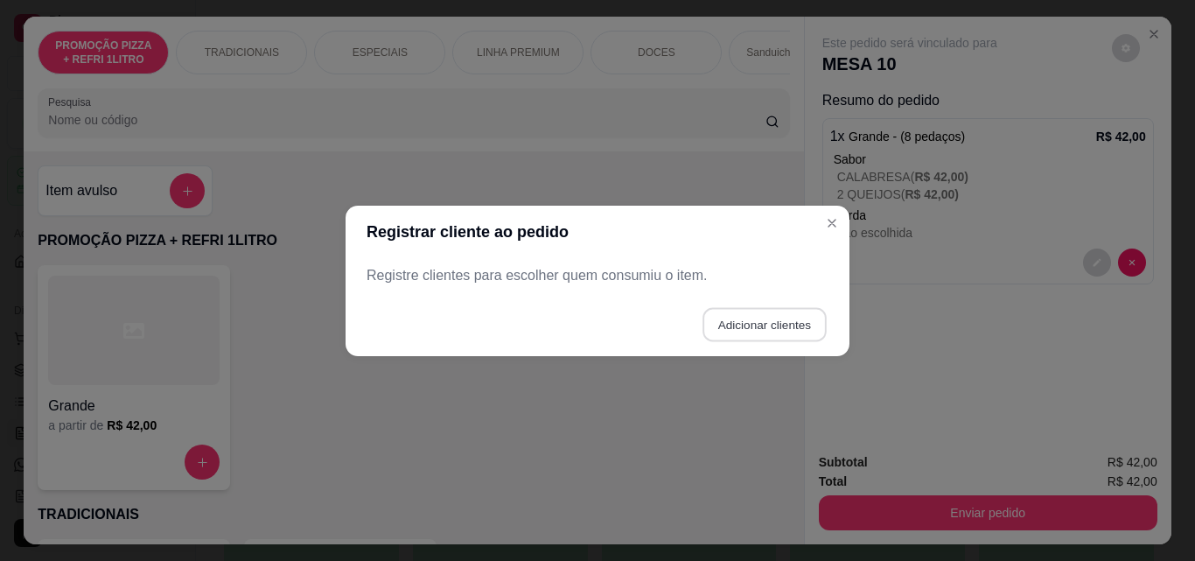
click at [729, 324] on button "Adicionar clientes" at bounding box center [764, 324] width 123 height 34
click at [656, 297] on div "Nome do cliente" at bounding box center [598, 274] width 464 height 49
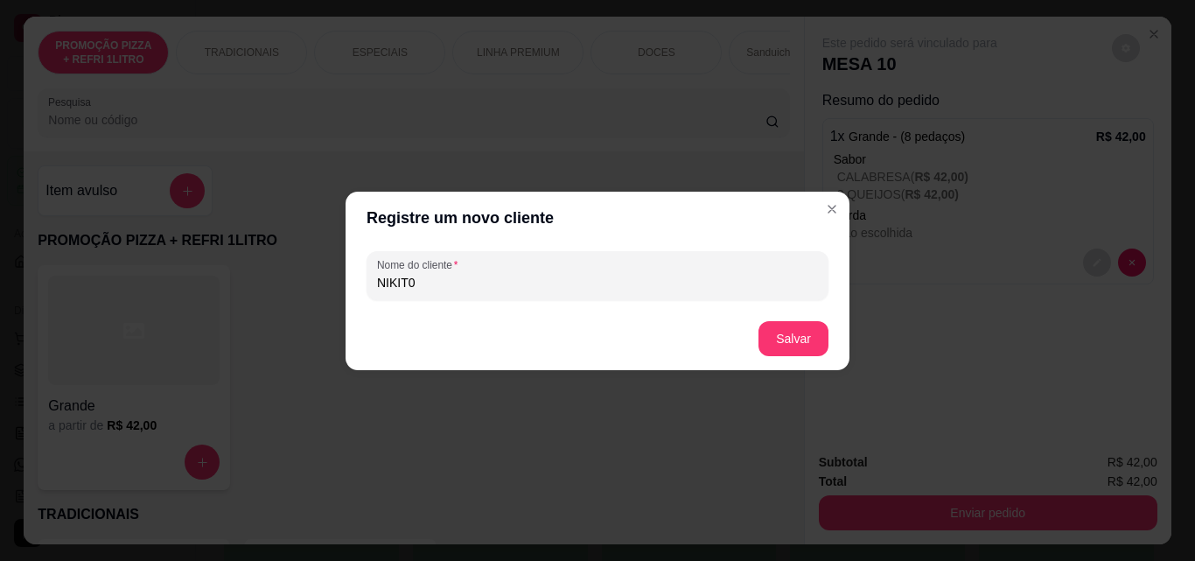
type input "NIKIT0"
click at [809, 327] on button "Salvar" at bounding box center [794, 338] width 70 height 35
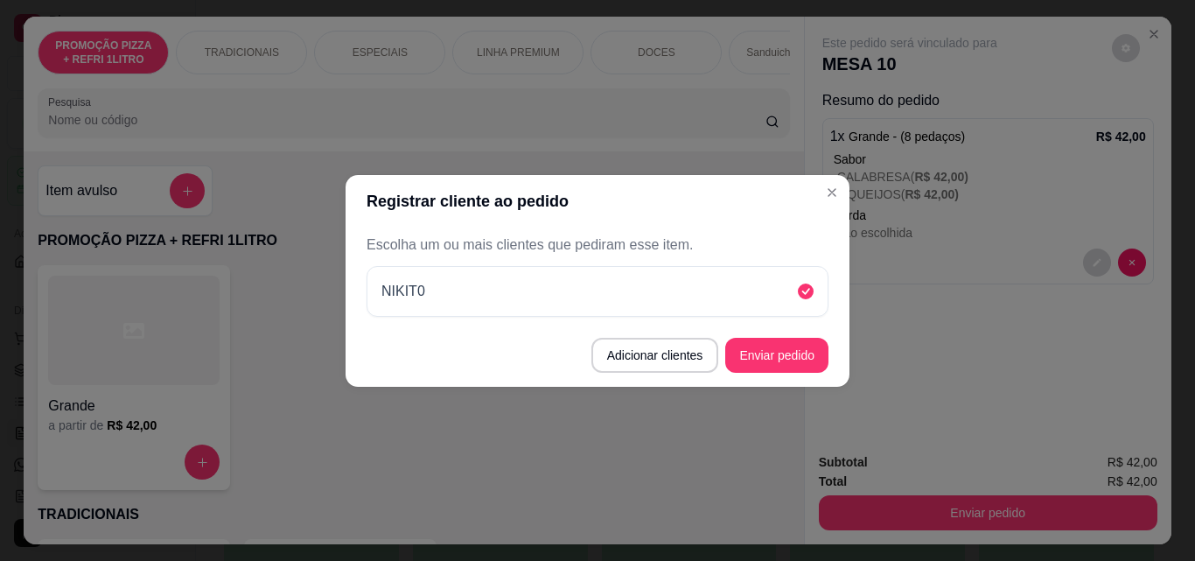
click at [815, 370] on button "Enviar pedido" at bounding box center [776, 355] width 103 height 35
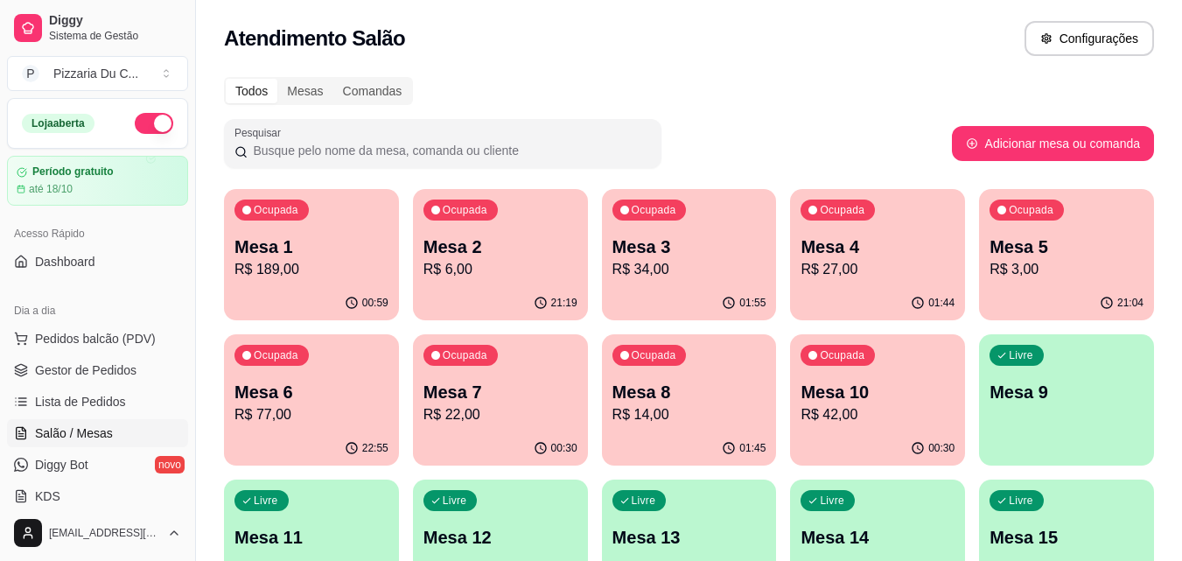
click at [857, 387] on p "Mesa 10" at bounding box center [878, 392] width 154 height 24
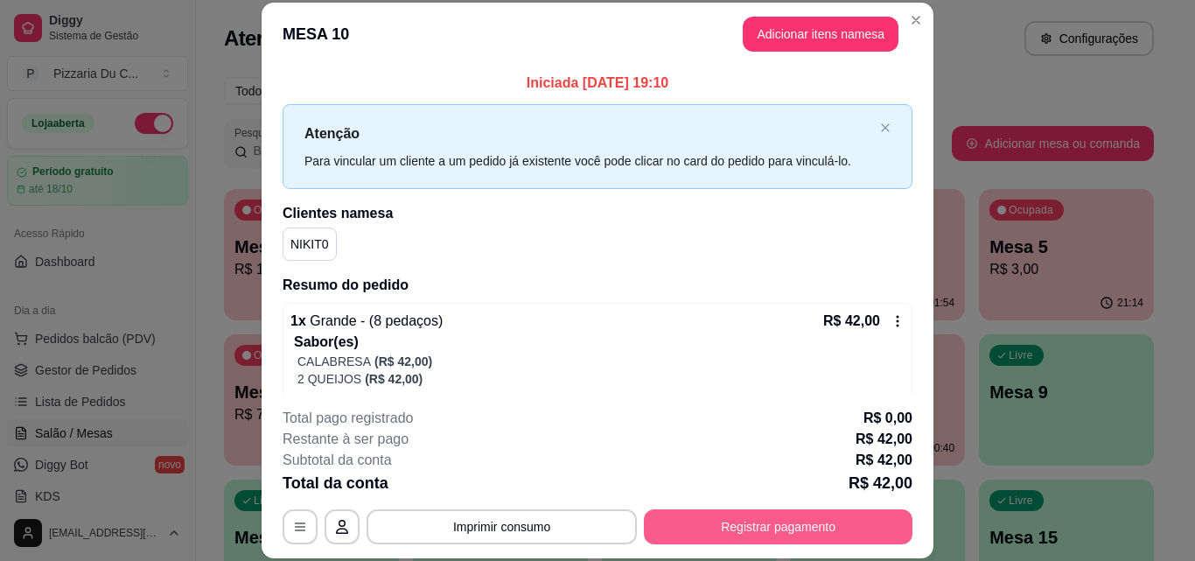
click at [752, 515] on button "Registrar pagamento" at bounding box center [778, 526] width 269 height 35
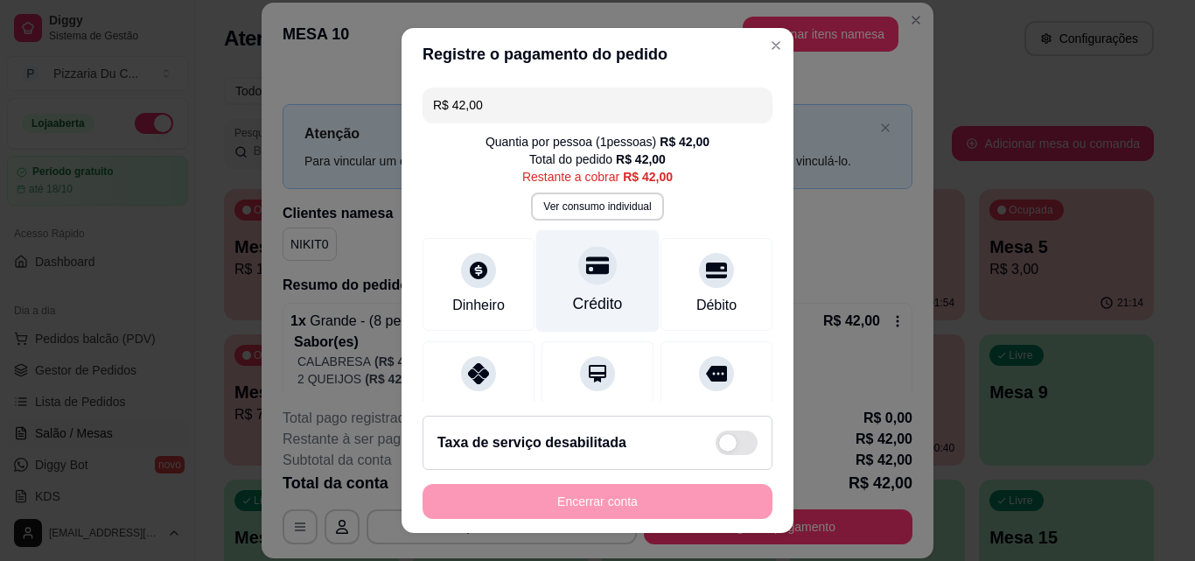
click at [583, 316] on div "Crédito" at bounding box center [597, 281] width 123 height 102
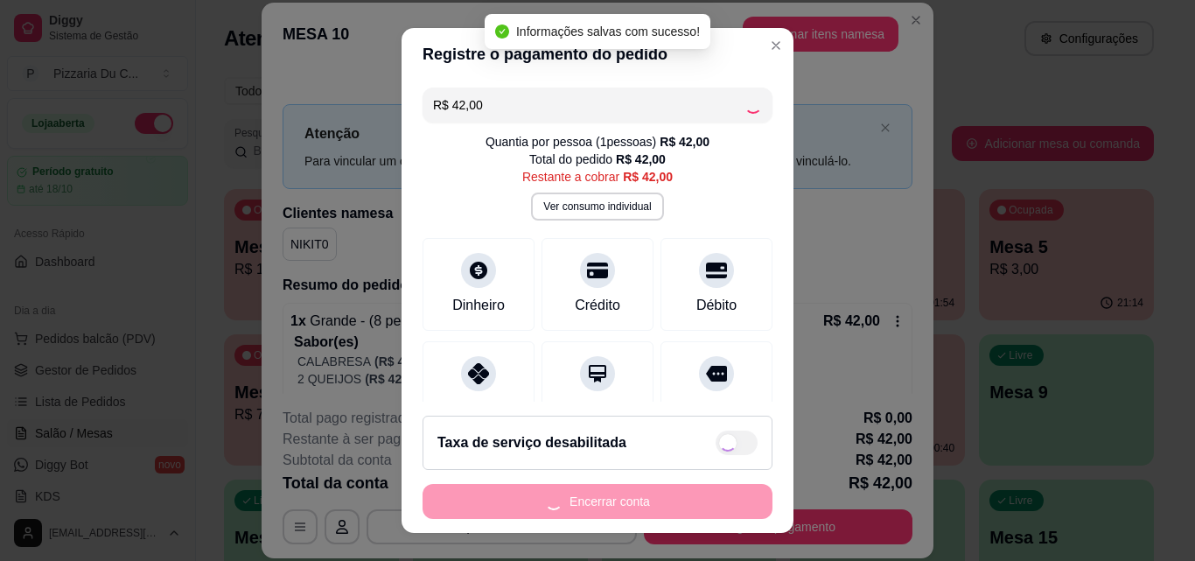
type input "R$ 0,00"
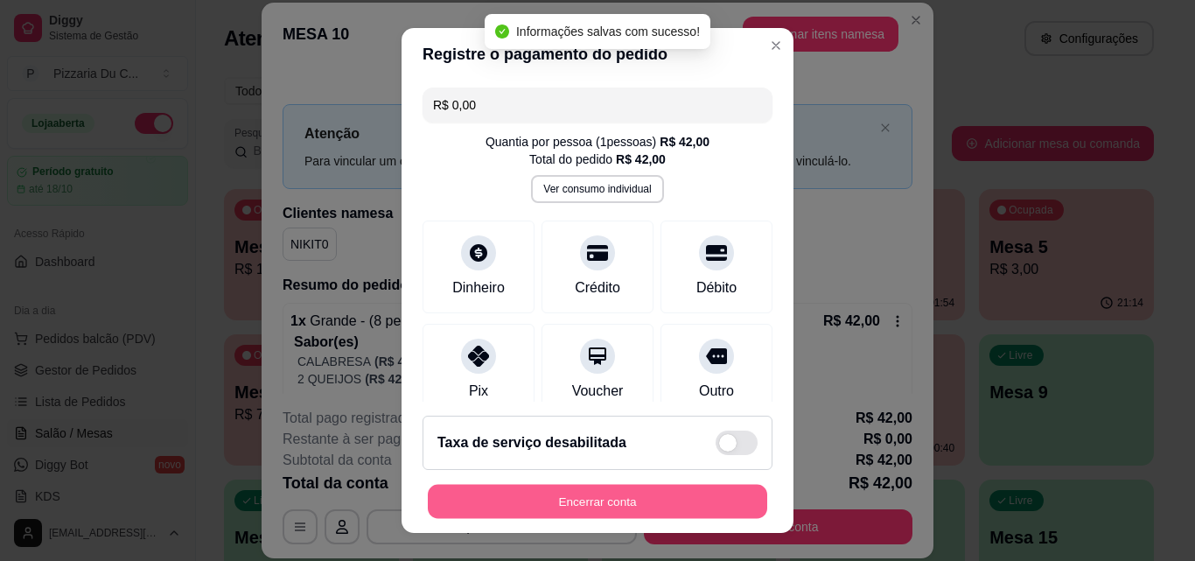
click at [599, 490] on button "Encerrar conta" at bounding box center [597, 502] width 339 height 34
